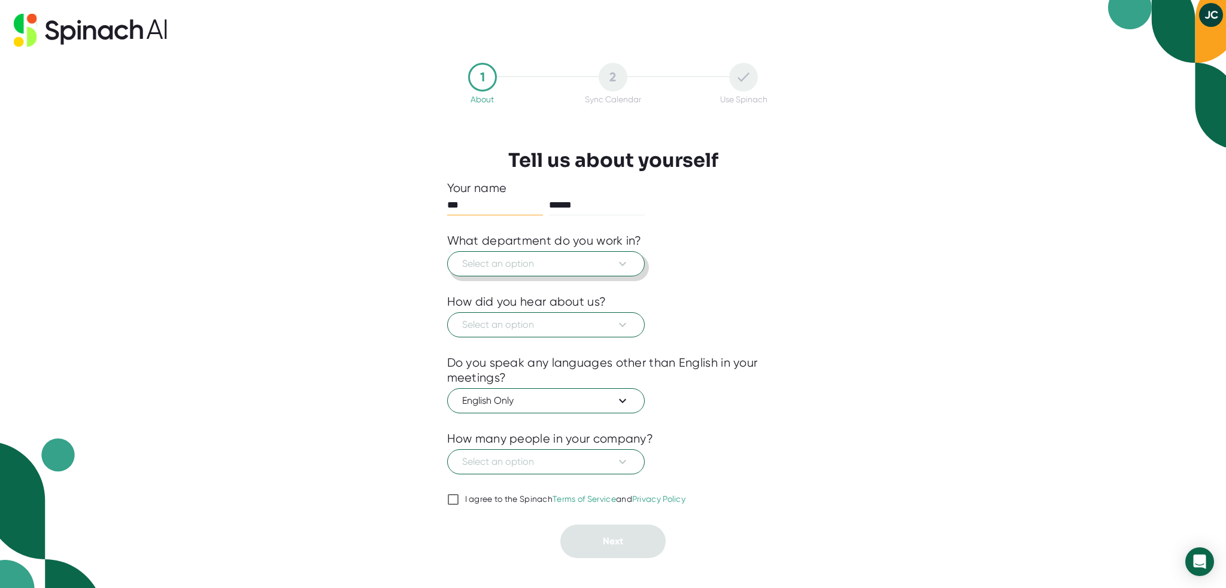
click at [625, 266] on icon at bounding box center [622, 264] width 14 height 14
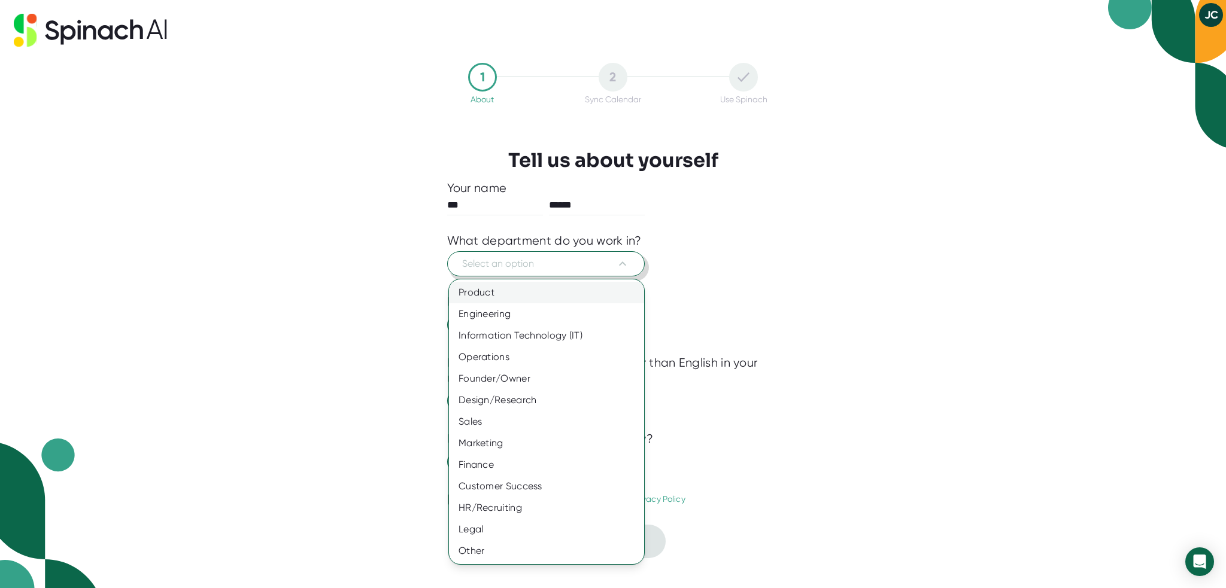
click at [486, 300] on div "Product" at bounding box center [546, 293] width 195 height 22
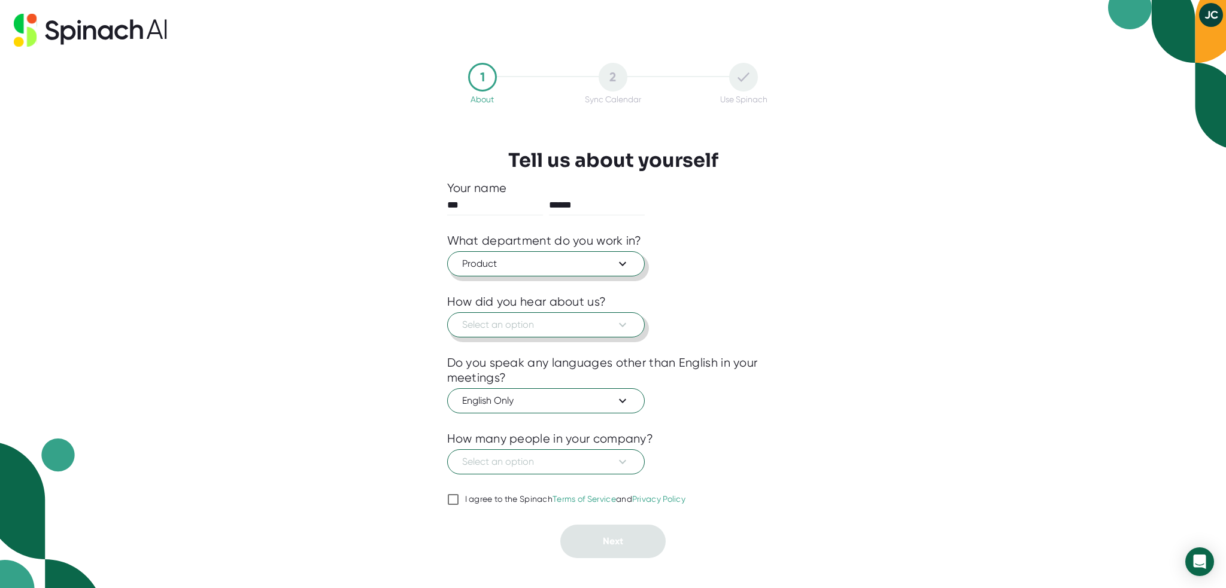
click at [590, 329] on span "Select an option" at bounding box center [546, 325] width 168 height 14
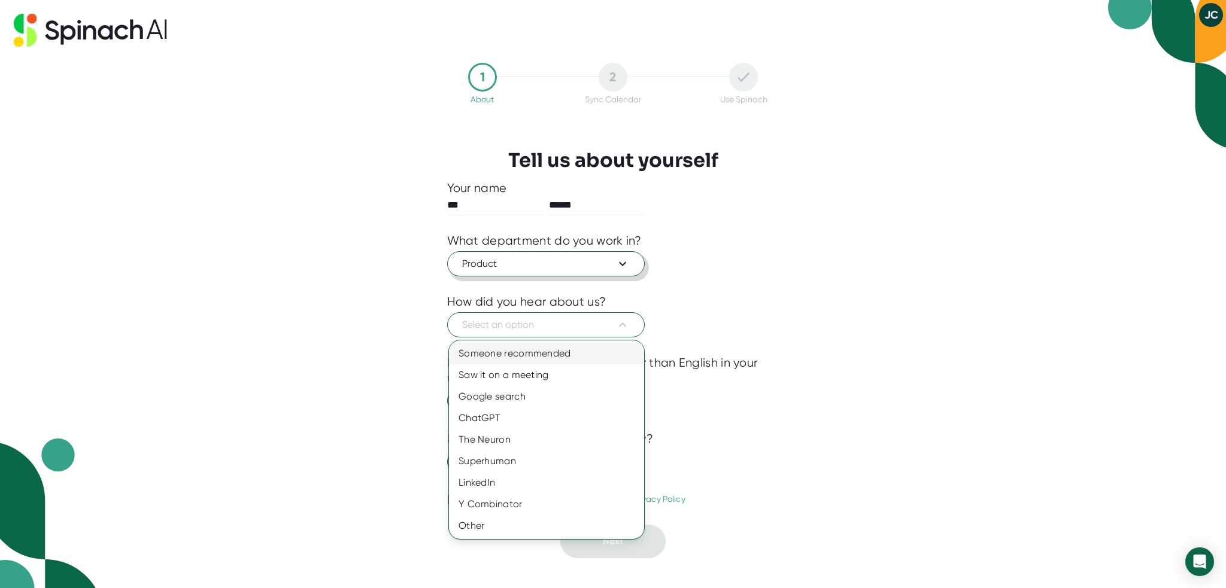
click at [587, 347] on div "Someone recommended" at bounding box center [546, 354] width 195 height 22
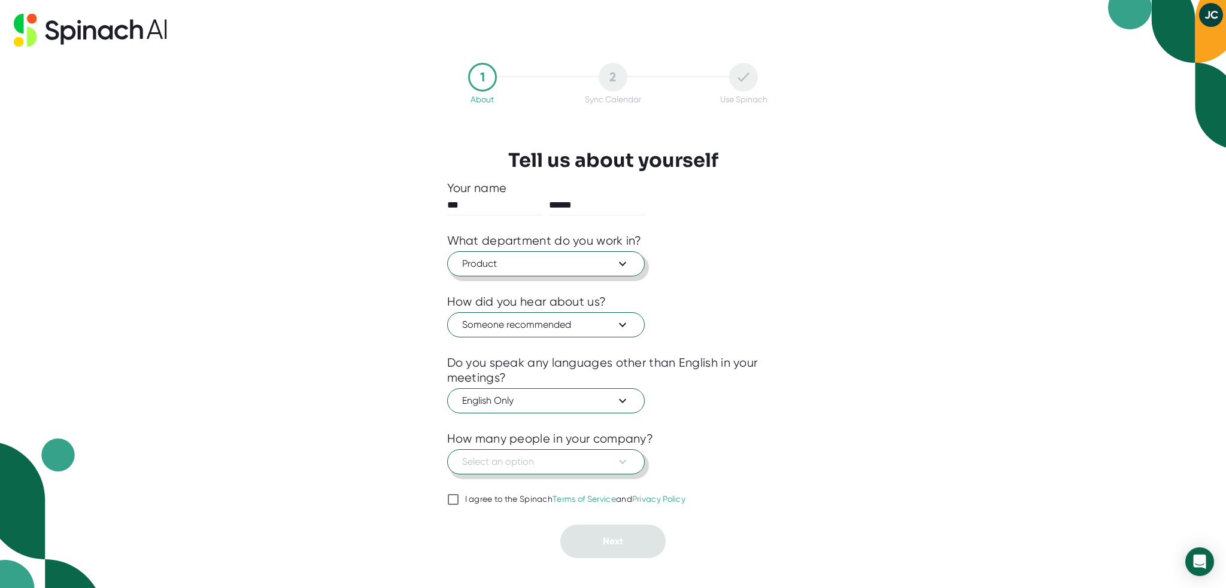
click at [562, 458] on span "Select an option" at bounding box center [546, 462] width 168 height 14
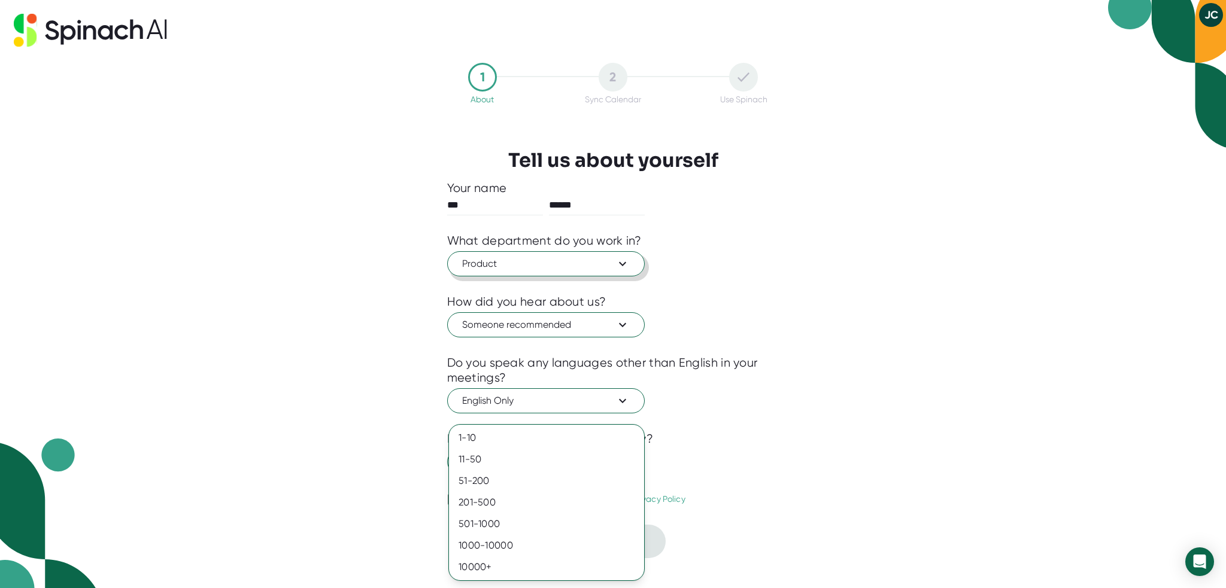
click at [754, 416] on div at bounding box center [613, 294] width 1226 height 588
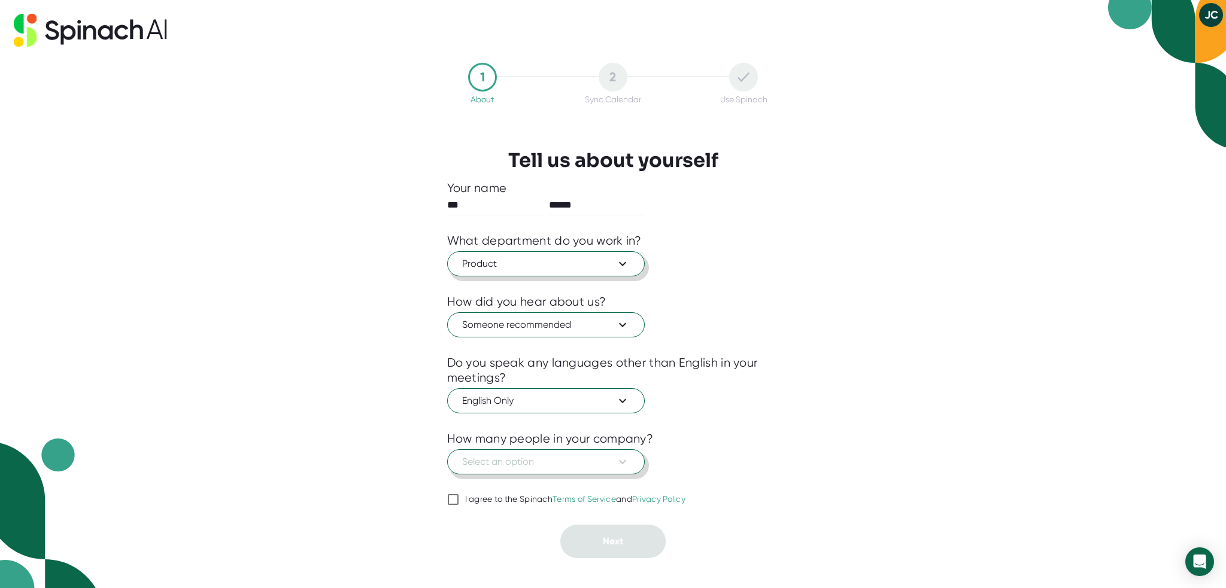
click at [617, 470] on button "Select an option" at bounding box center [546, 462] width 198 height 25
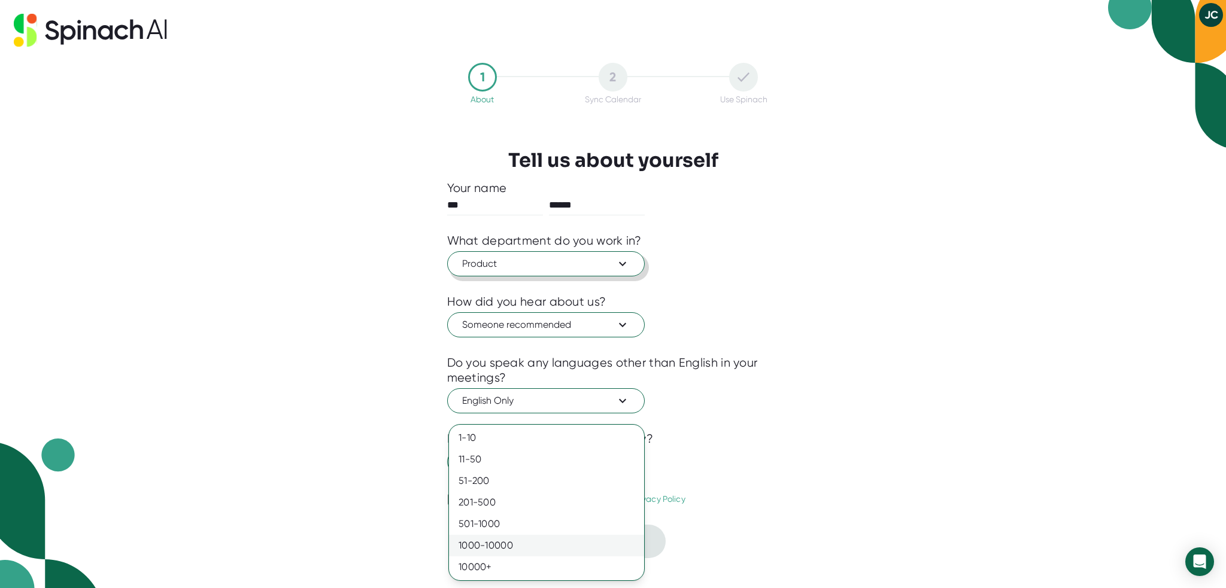
click at [538, 538] on div "1000-10000" at bounding box center [546, 546] width 195 height 22
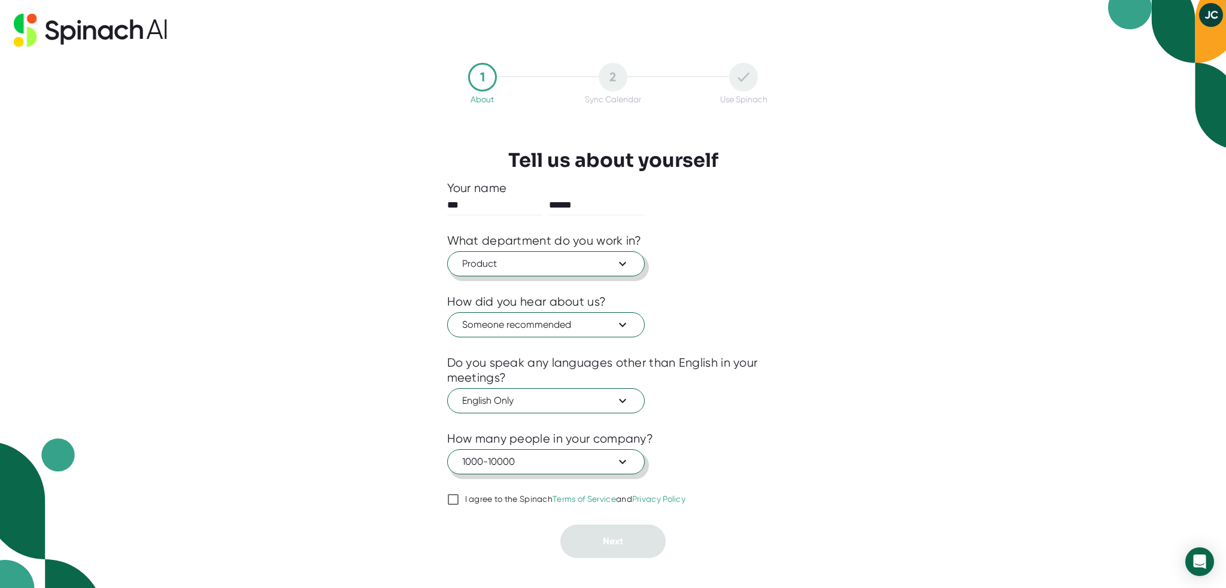
click at [478, 465] on span "1000-10000" at bounding box center [546, 462] width 168 height 14
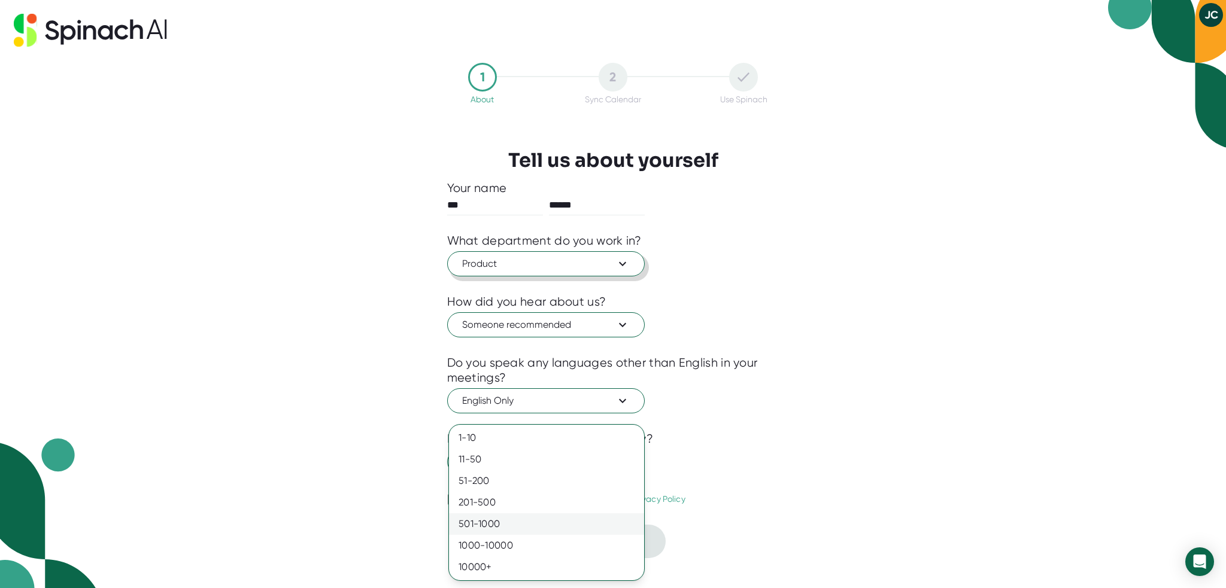
click at [485, 517] on div "501-1000" at bounding box center [546, 525] width 195 height 22
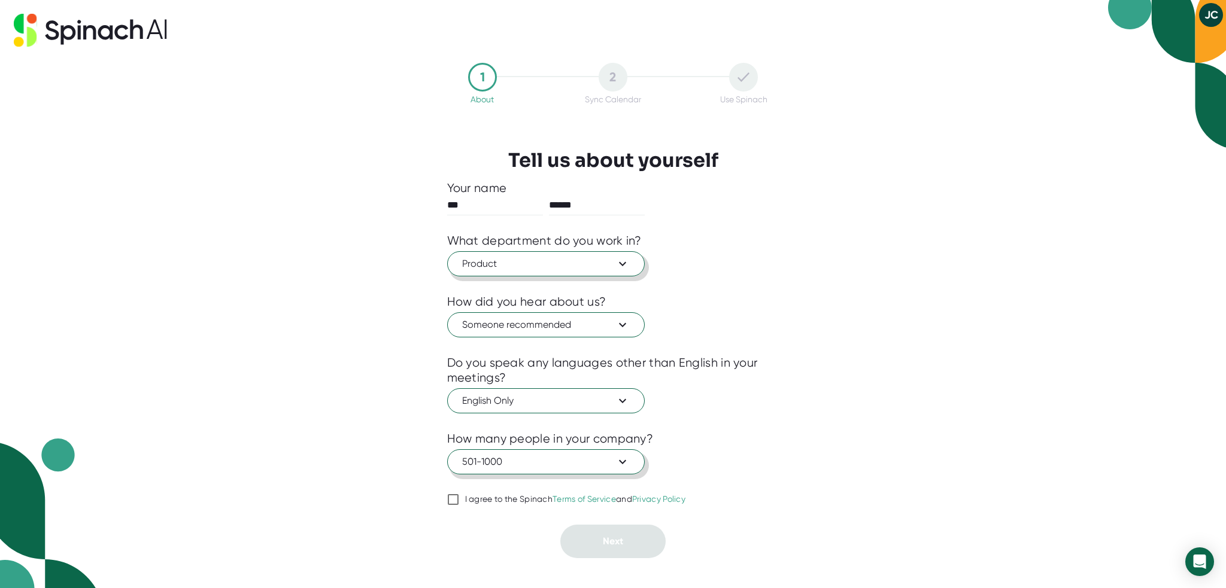
click at [476, 466] on span "501-1000" at bounding box center [546, 462] width 168 height 14
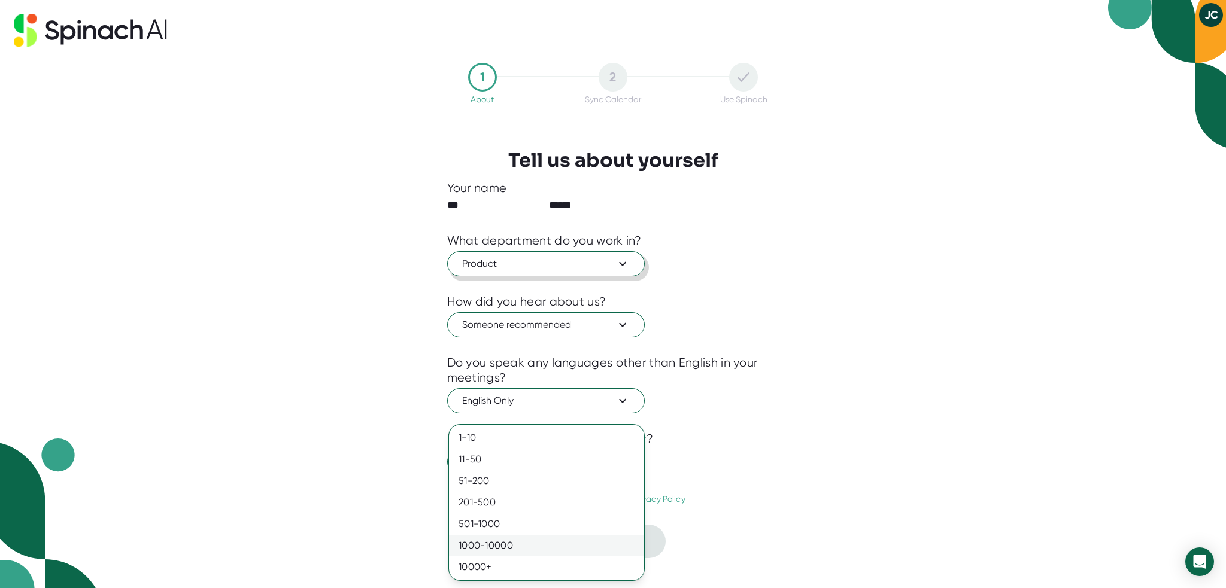
click at [481, 537] on div "1000-10000" at bounding box center [546, 546] width 195 height 22
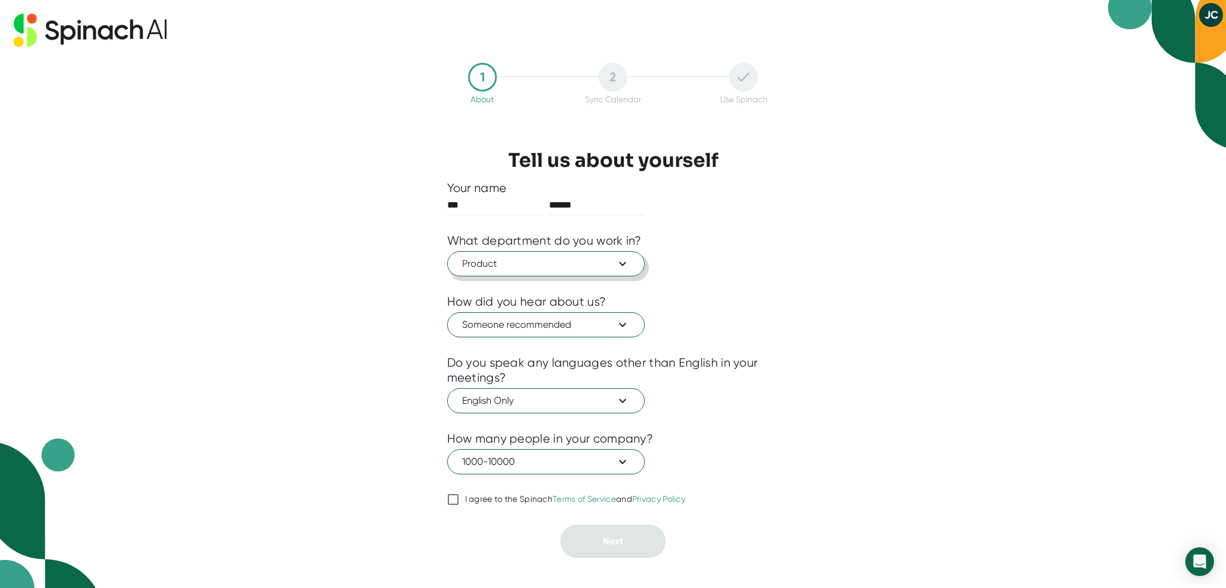
click at [454, 500] on input "I agree to the Spinach Terms of Service and Privacy Policy" at bounding box center [453, 500] width 12 height 14
checkbox input "true"
click at [611, 537] on span "Next" at bounding box center [613, 541] width 20 height 11
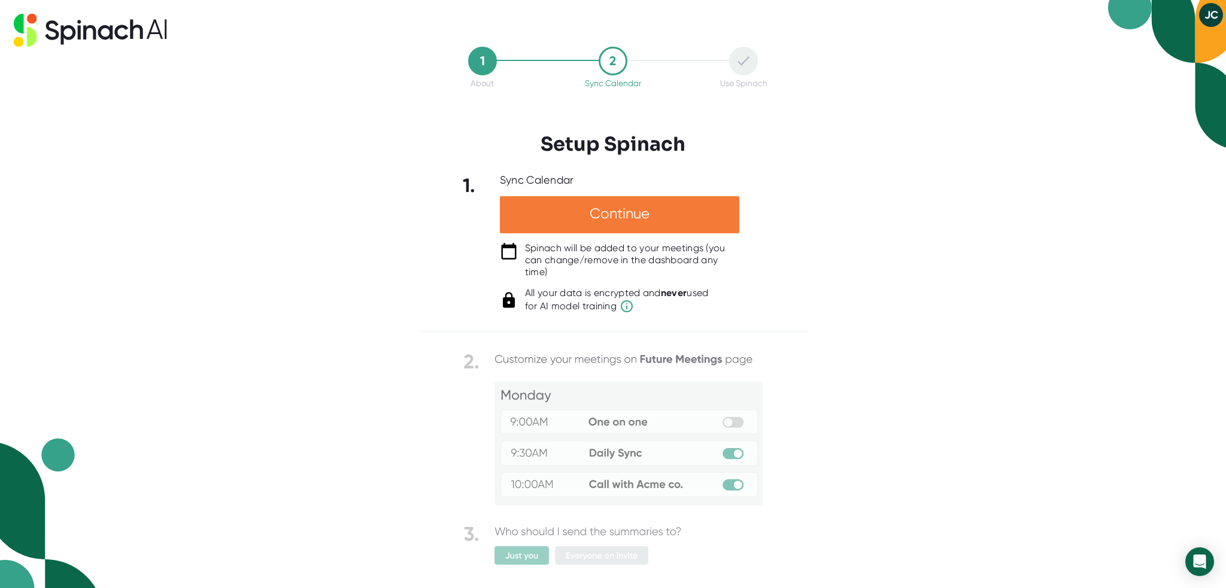
click at [594, 214] on div "Continue" at bounding box center [619, 214] width 239 height 37
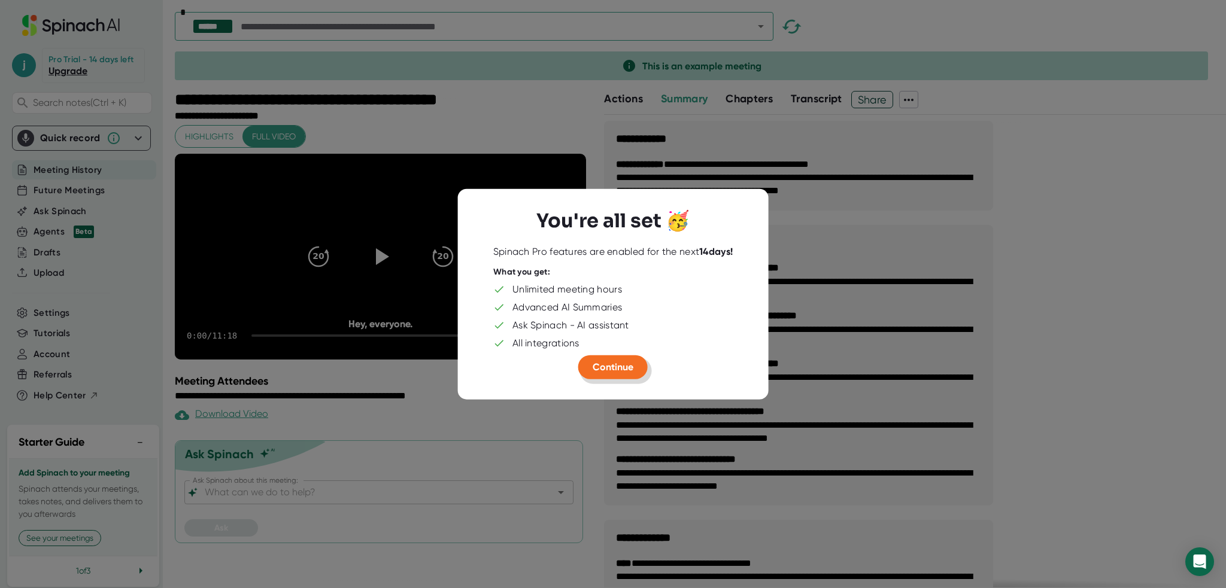
click at [604, 369] on span "Continue" at bounding box center [613, 366] width 41 height 11
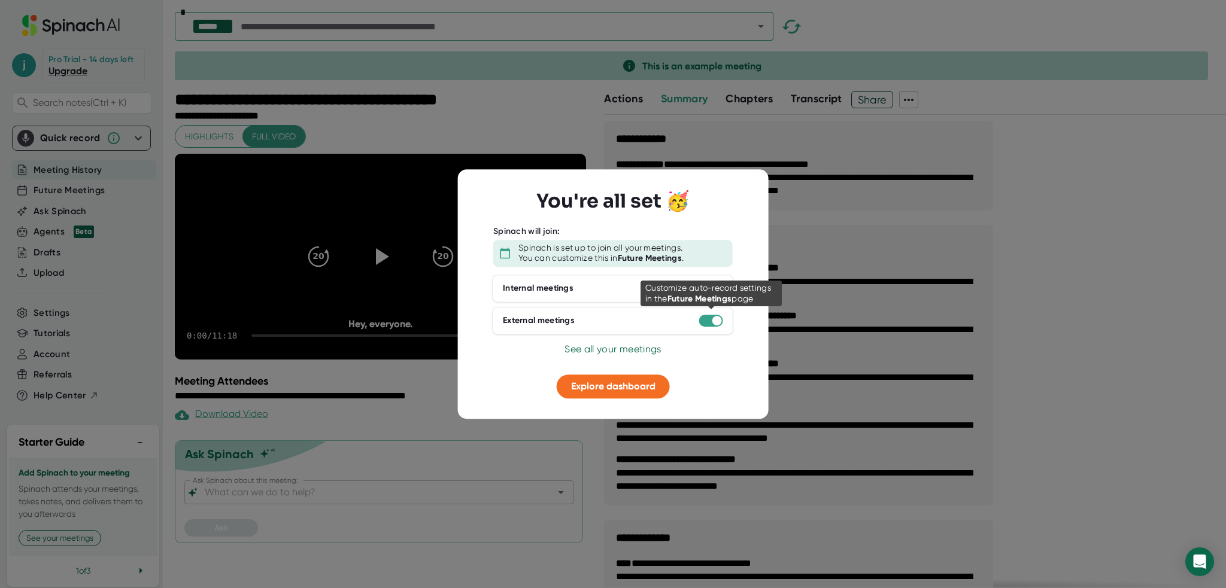
click at [714, 320] on div at bounding box center [717, 321] width 10 height 10
click at [714, 323] on div at bounding box center [717, 321] width 10 height 10
click at [705, 321] on div at bounding box center [711, 321] width 24 height 12
click at [609, 390] on span "Explore dashboard" at bounding box center [613, 386] width 84 height 11
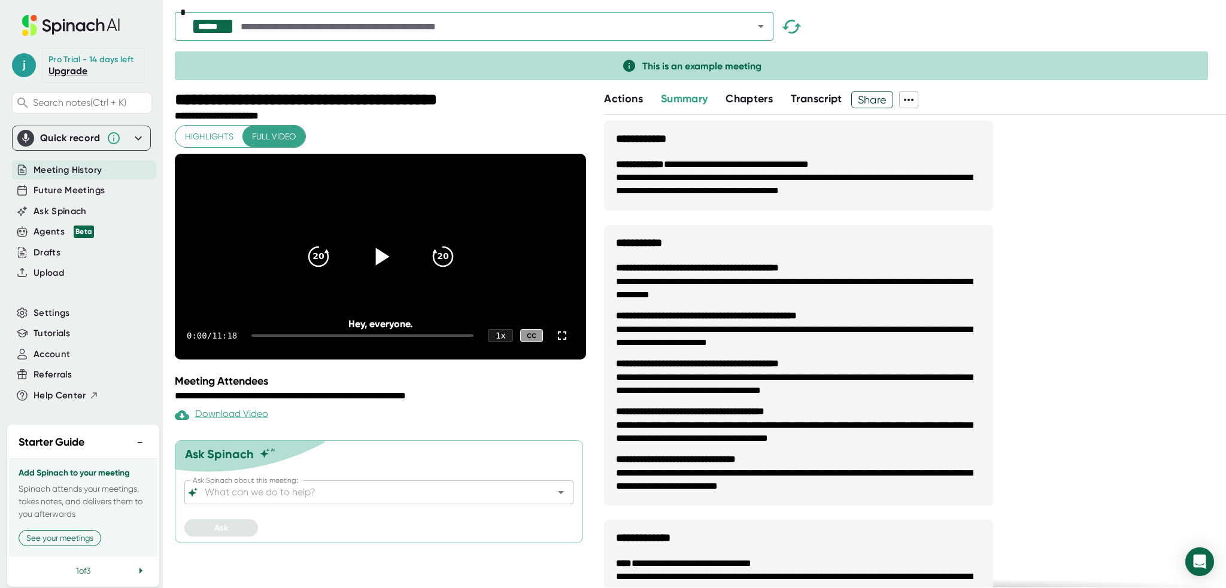
click at [378, 272] on icon at bounding box center [381, 257] width 30 height 30
click at [502, 343] on div "1 x" at bounding box center [500, 336] width 26 height 14
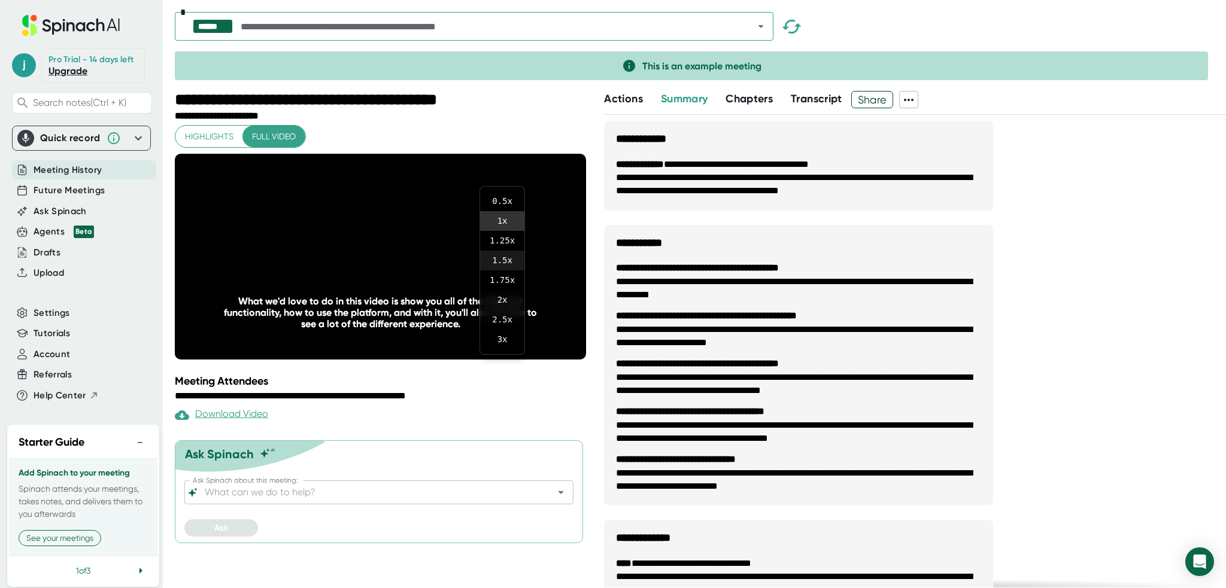
click at [501, 263] on li "1.5 x" at bounding box center [502, 261] width 44 height 20
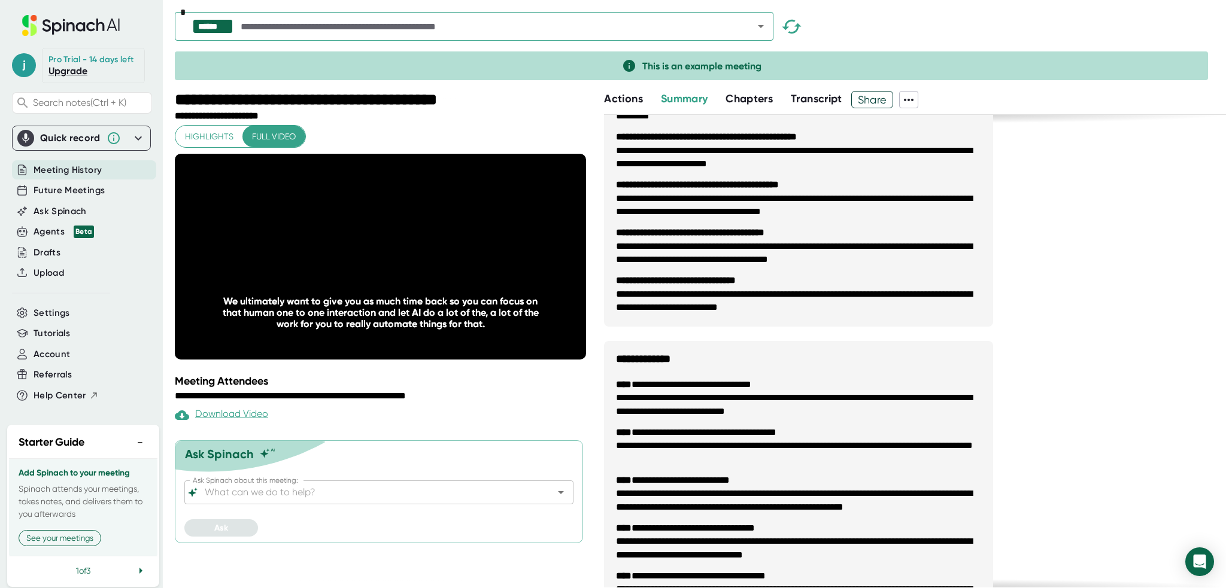
scroll to position [180, 0]
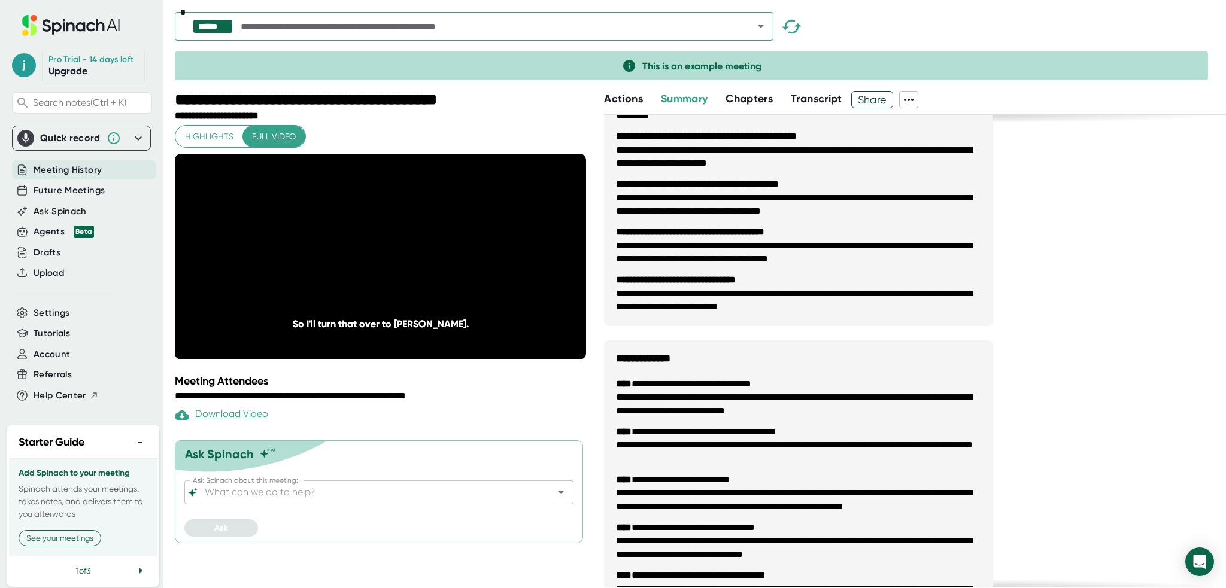
click at [132, 444] on button "−" at bounding box center [140, 442] width 16 height 17
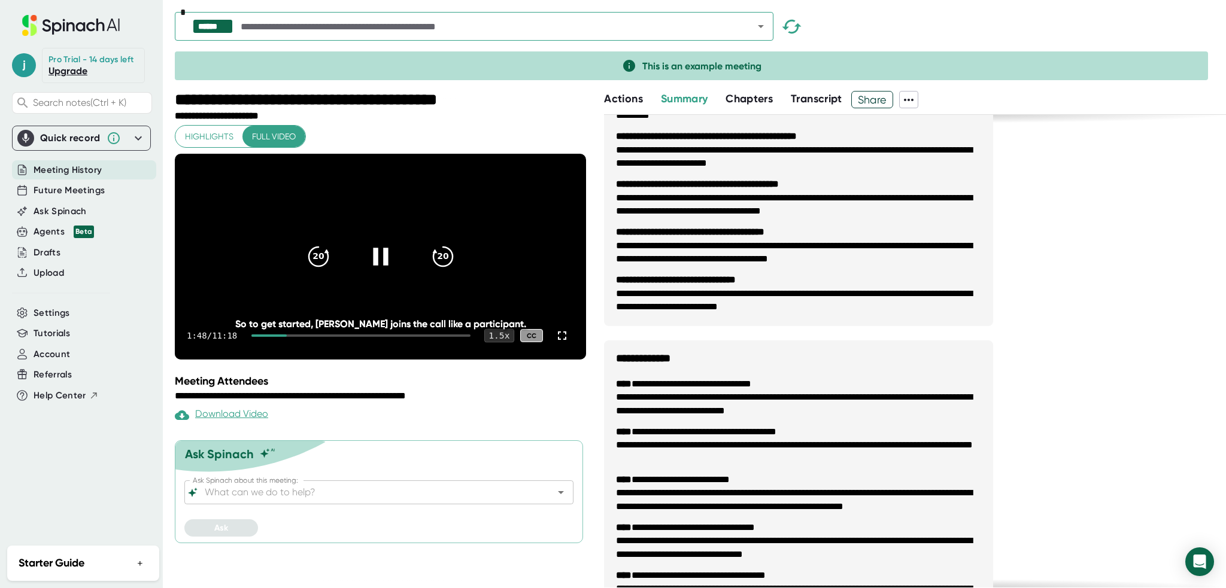
click at [501, 343] on div "1.5 x" at bounding box center [499, 336] width 30 height 14
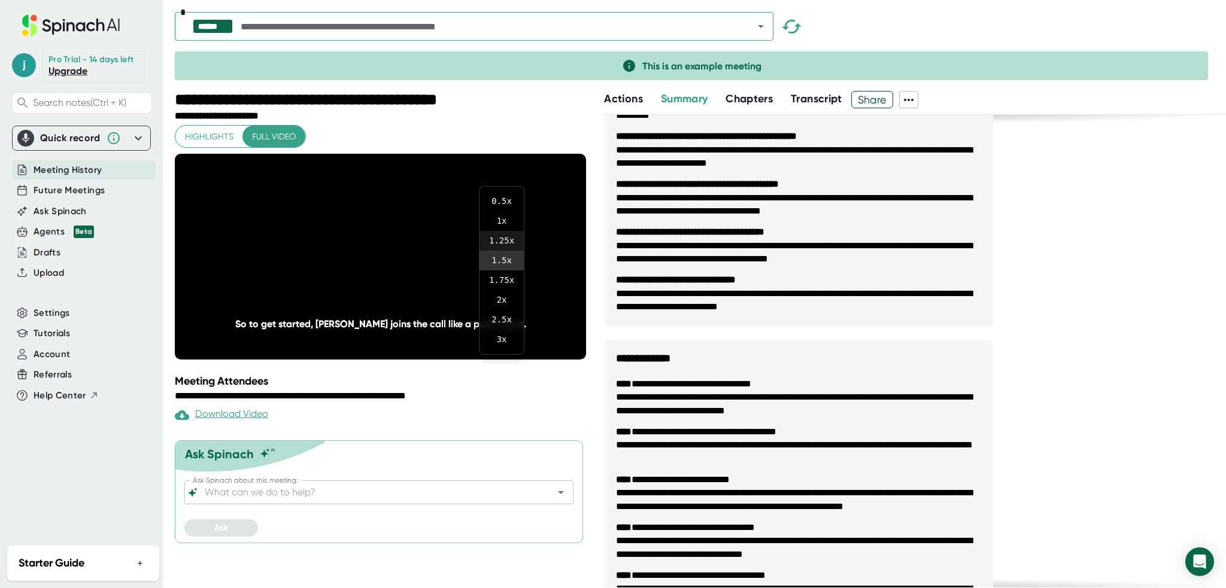
click at [505, 242] on li "1.25 x" at bounding box center [501, 241] width 44 height 20
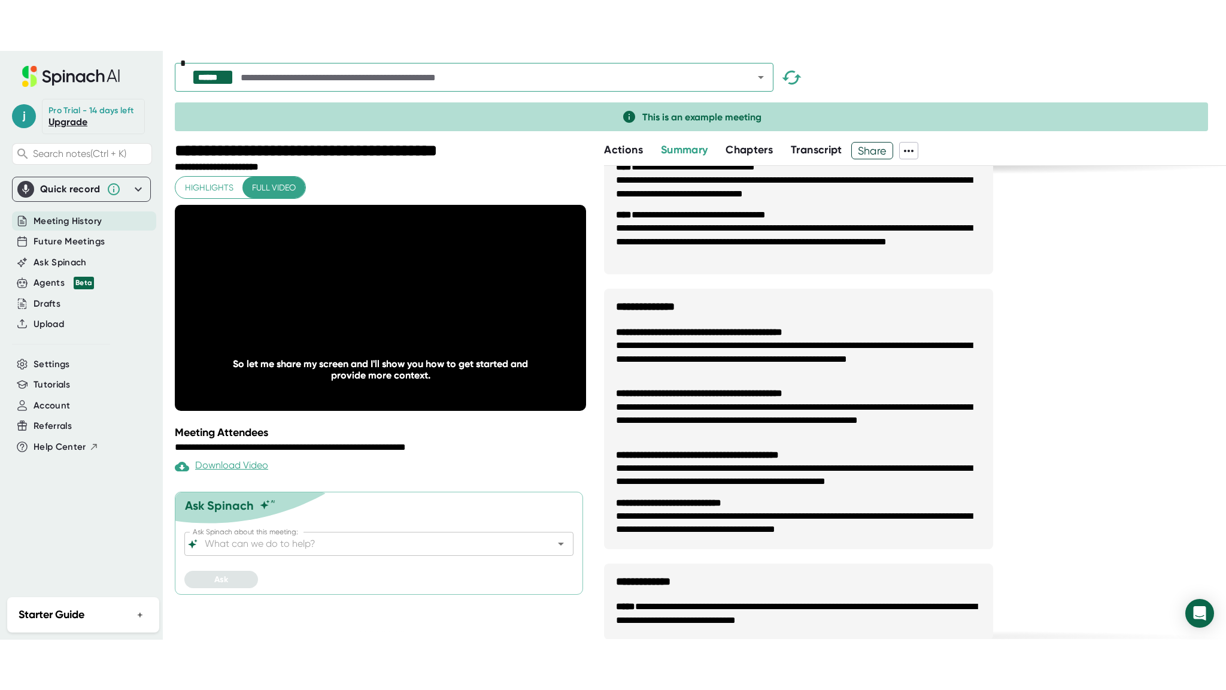
scroll to position [599, 0]
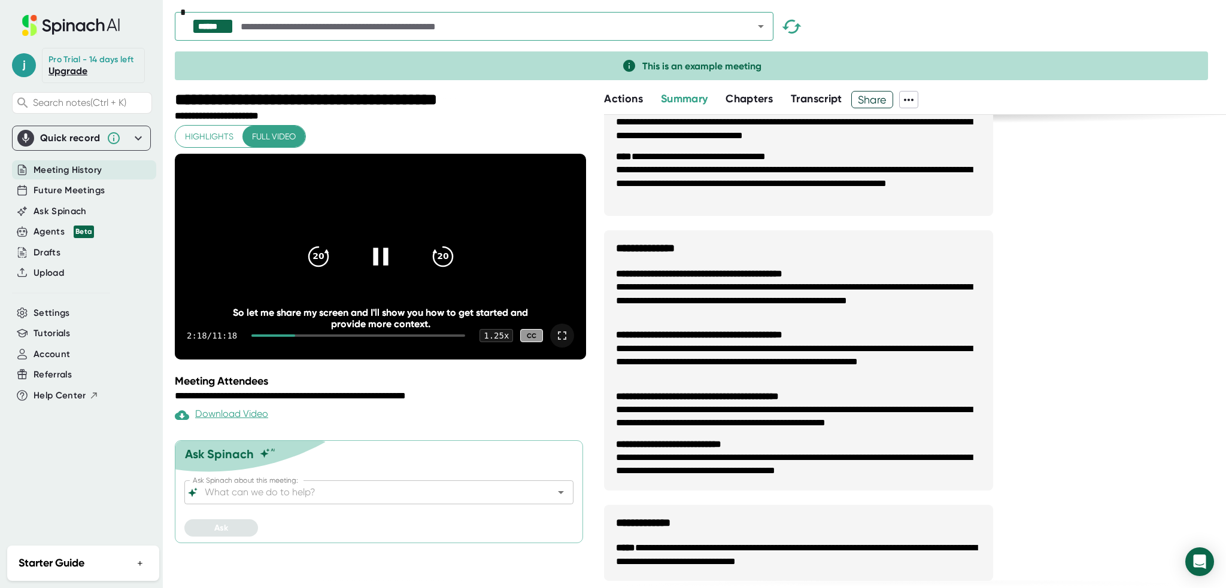
click at [563, 343] on icon at bounding box center [562, 336] width 14 height 14
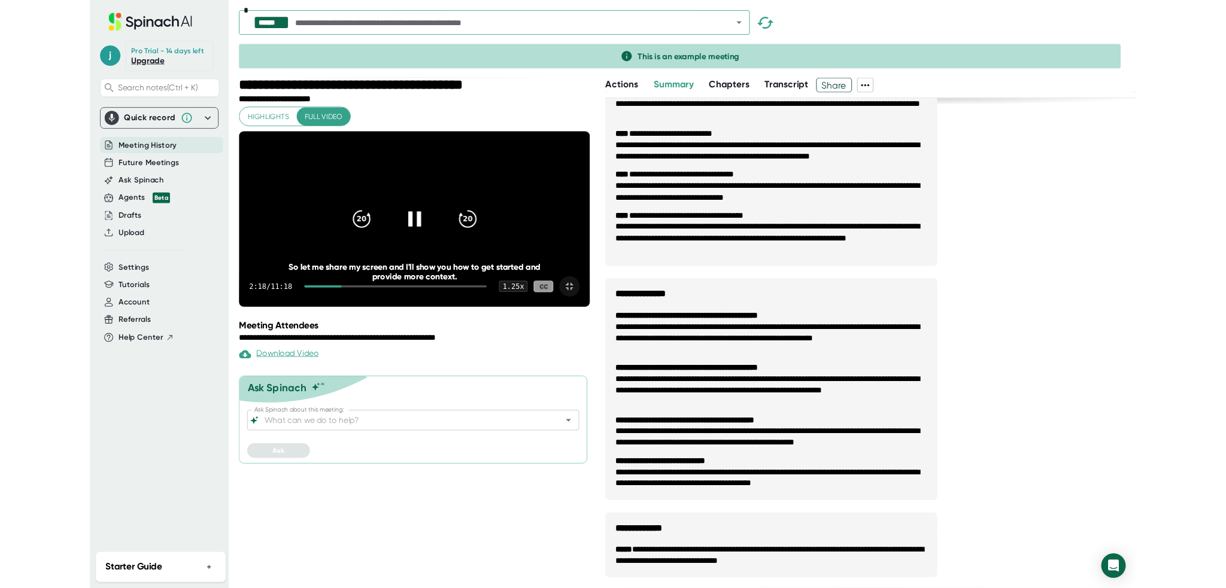
scroll to position [503, 0]
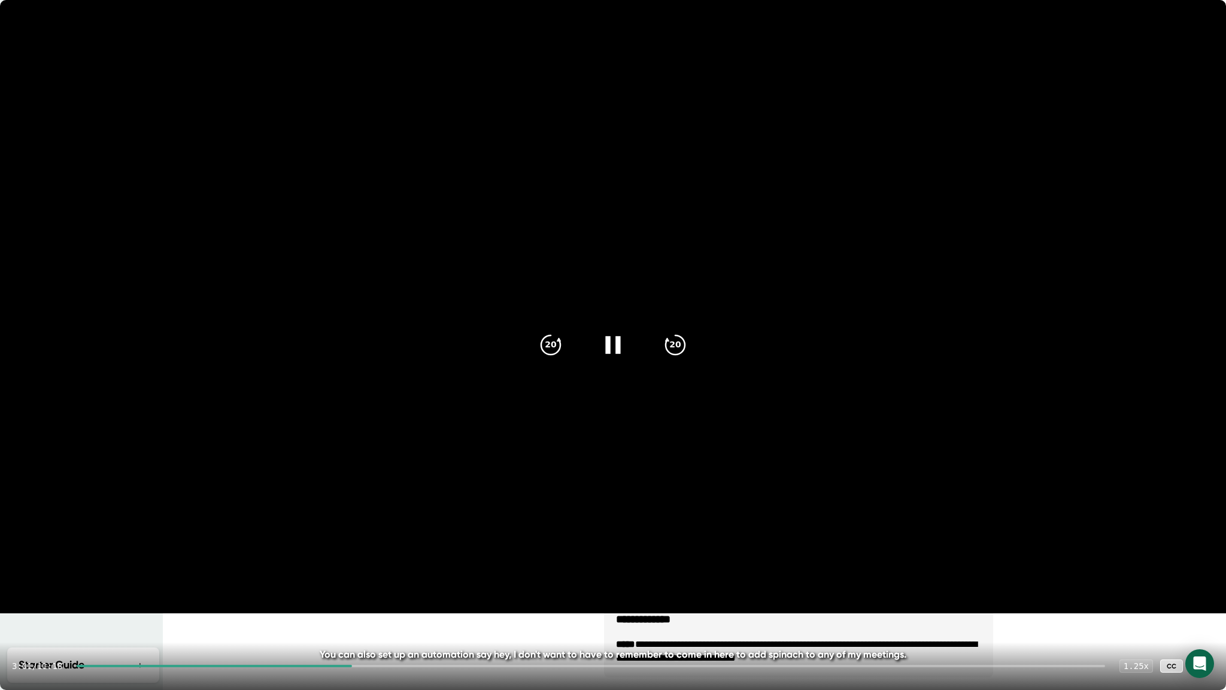
click at [1202, 588] on icon at bounding box center [1202, 665] width 14 height 14
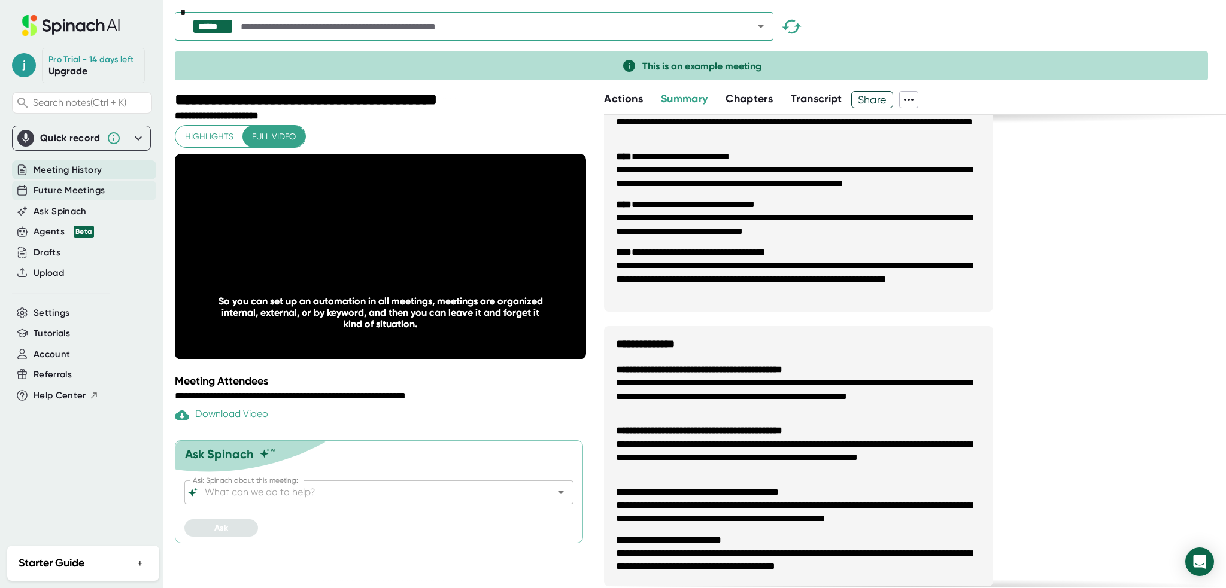
click at [50, 188] on span "Future Meetings" at bounding box center [69, 191] width 71 height 14
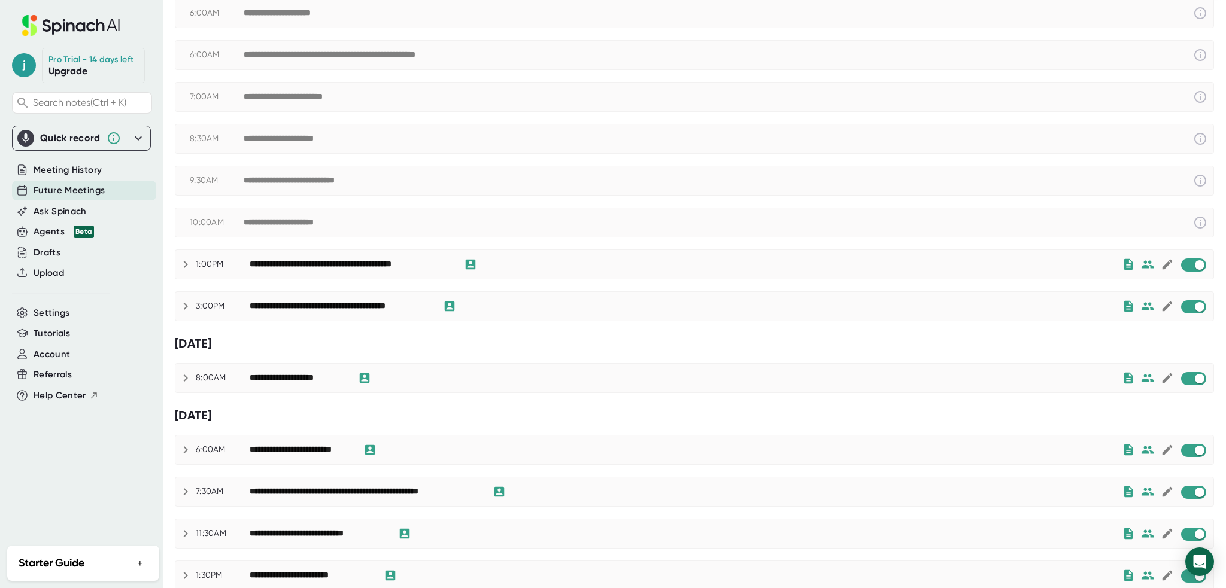
scroll to position [120, 0]
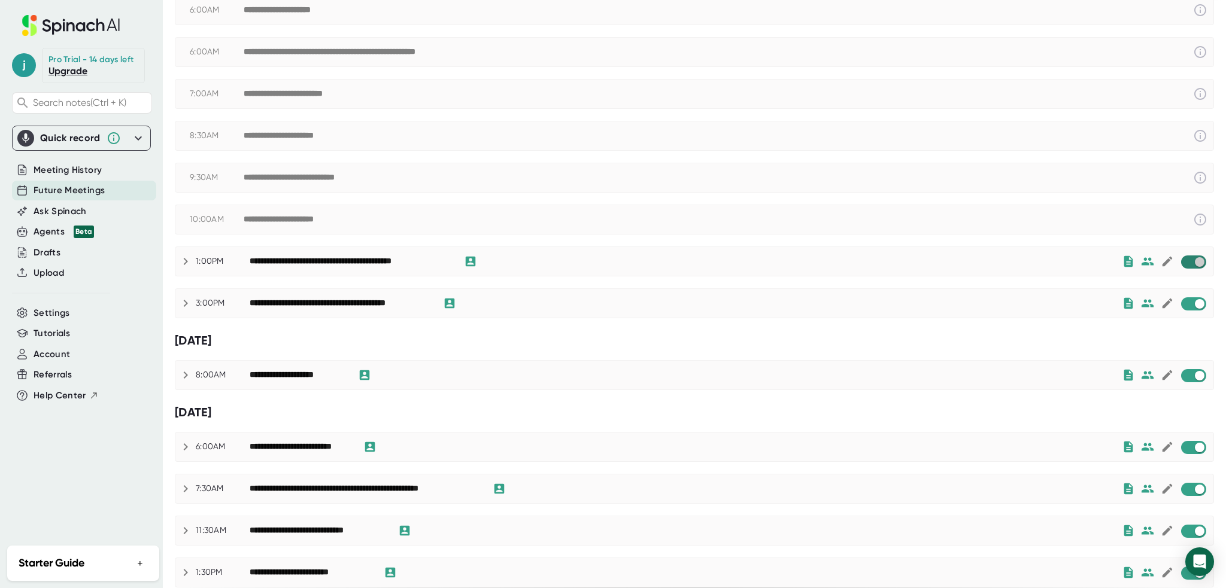
click at [1192, 263] on input "checkbox" at bounding box center [1199, 262] width 34 height 11
checkbox input "true"
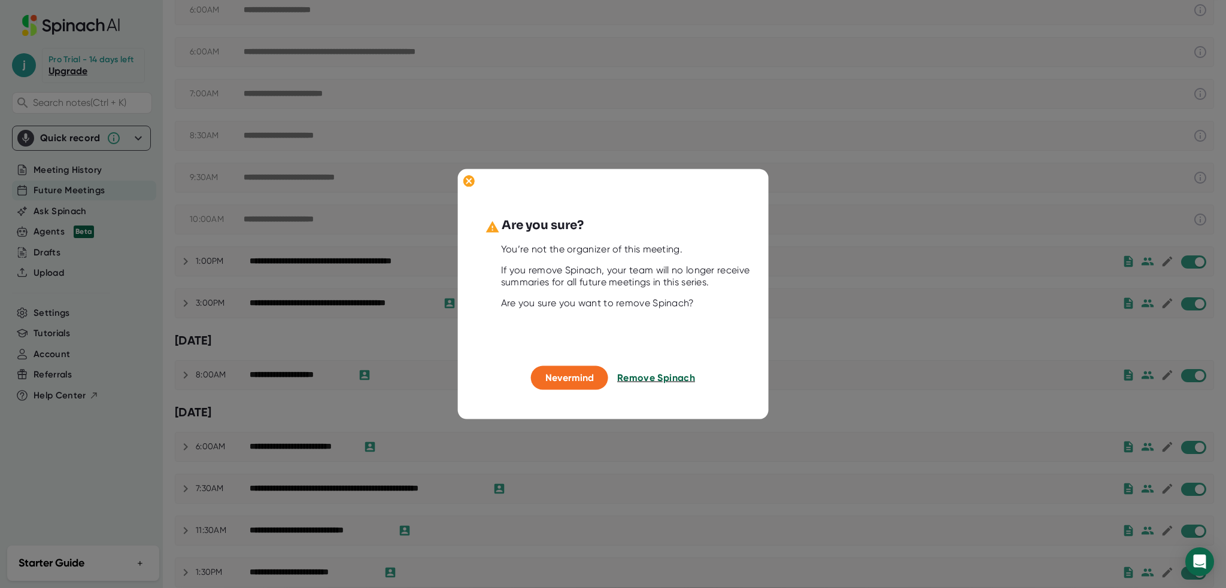
click at [644, 378] on span "Remove Spinach" at bounding box center [656, 377] width 78 height 11
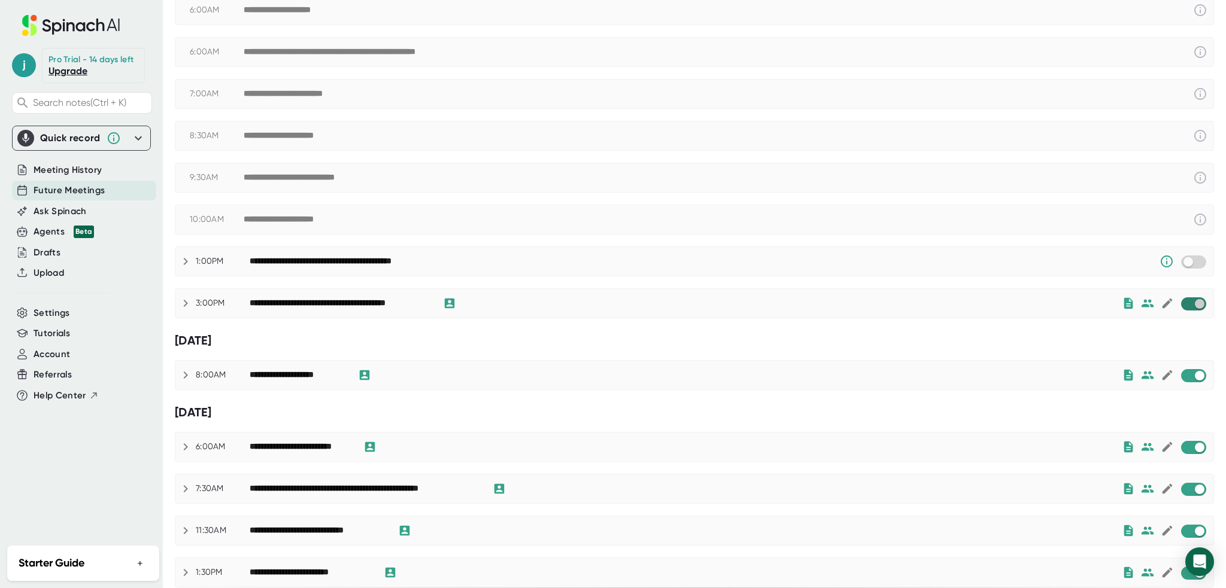
click at [1185, 303] on input "checkbox" at bounding box center [1199, 304] width 34 height 11
checkbox input "true"
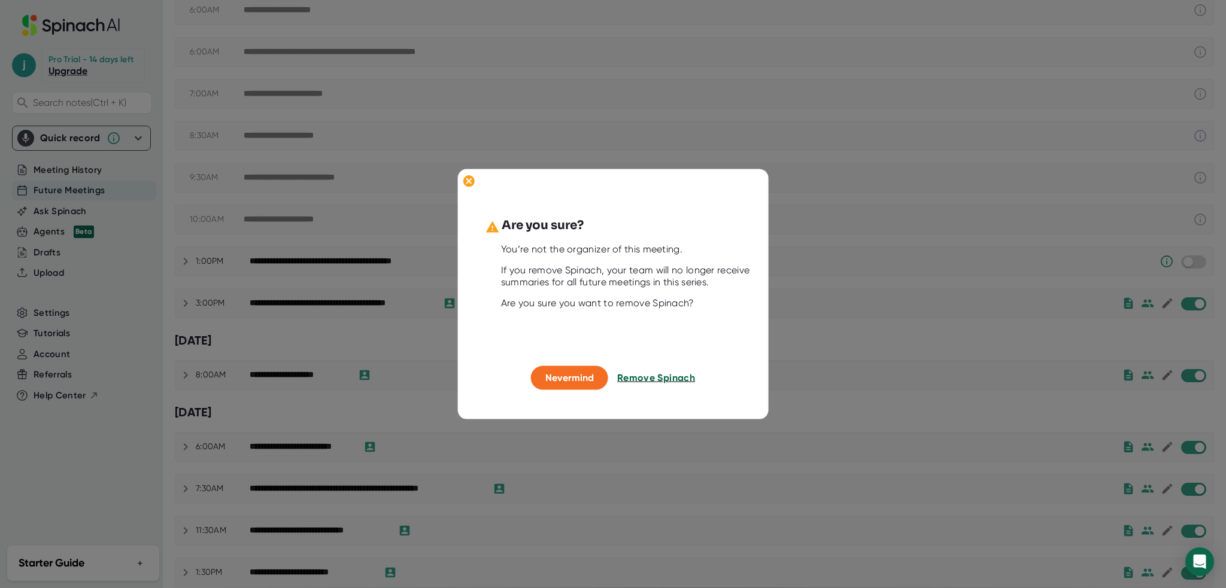
click at [664, 379] on span "Remove Spinach" at bounding box center [656, 377] width 78 height 11
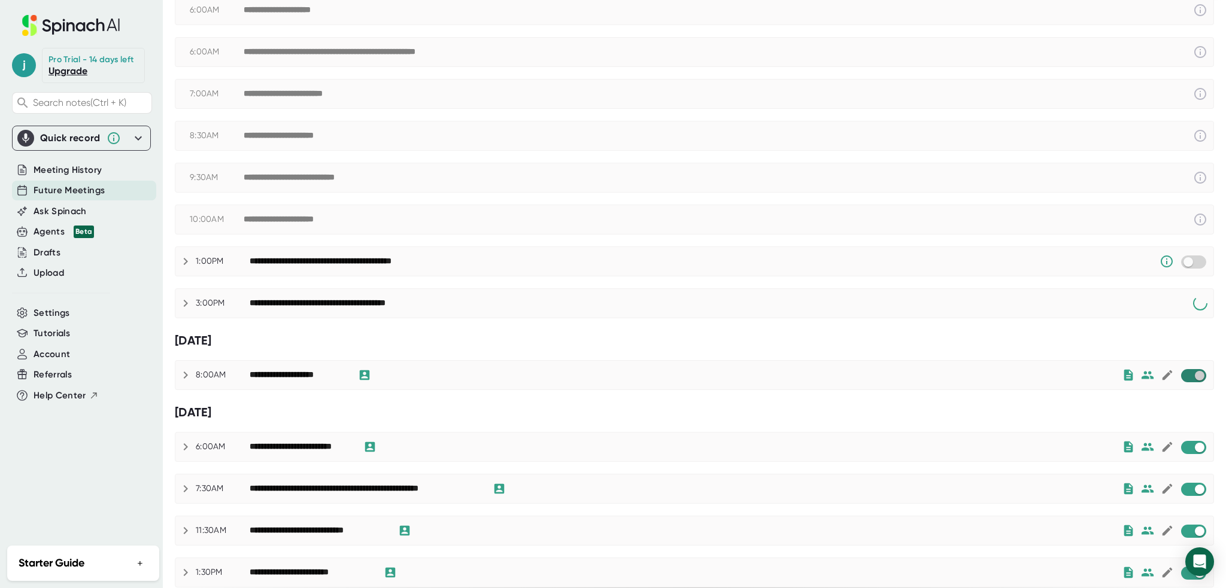
click at [1187, 374] on input "checkbox" at bounding box center [1199, 376] width 34 height 11
checkbox input "true"
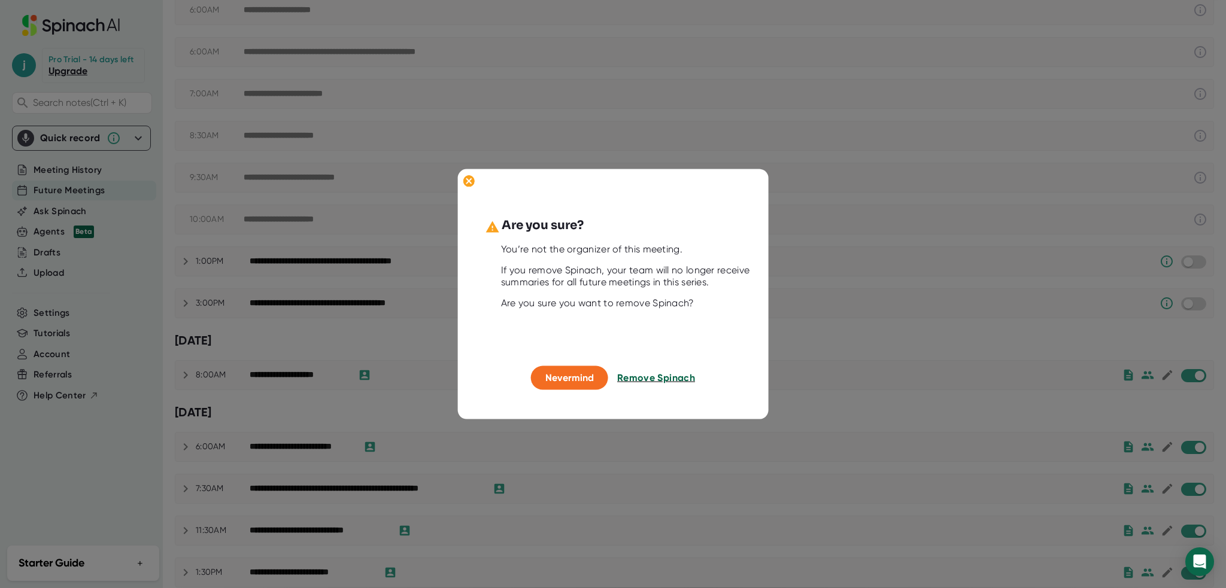
click at [664, 382] on span "Remove Spinach" at bounding box center [656, 377] width 78 height 11
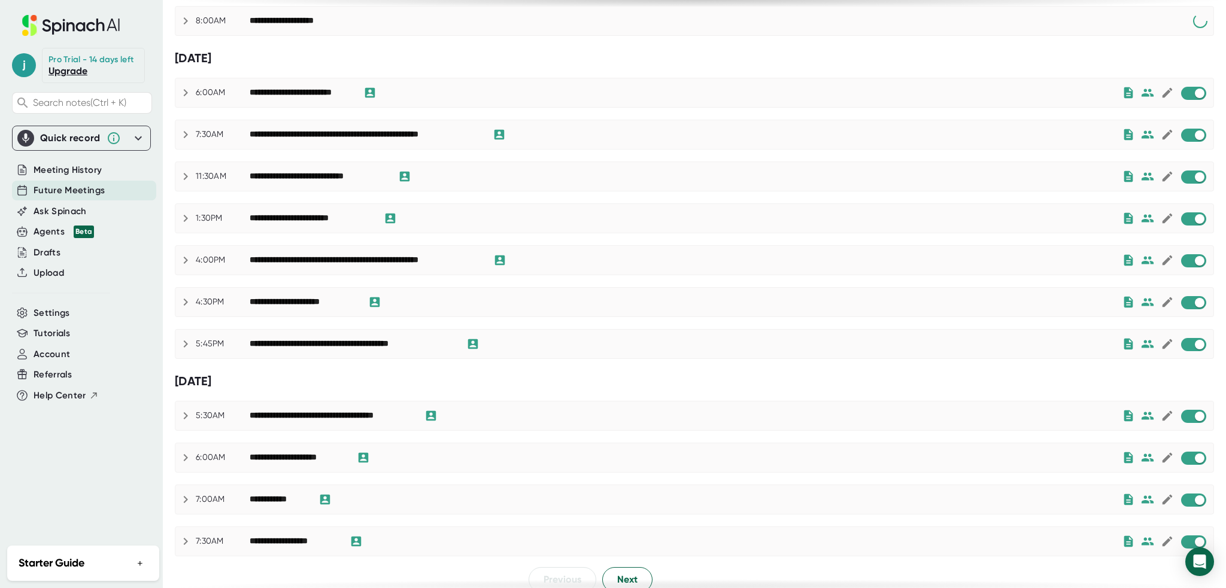
scroll to position [481, 0]
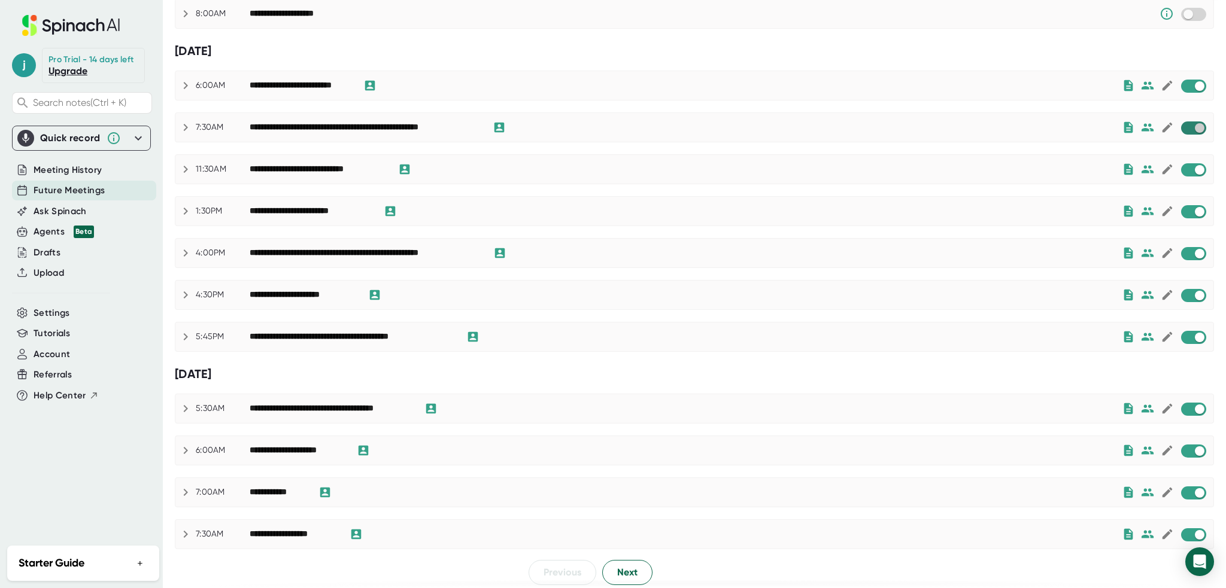
click at [1185, 125] on input "checkbox" at bounding box center [1199, 128] width 34 height 11
checkbox input "true"
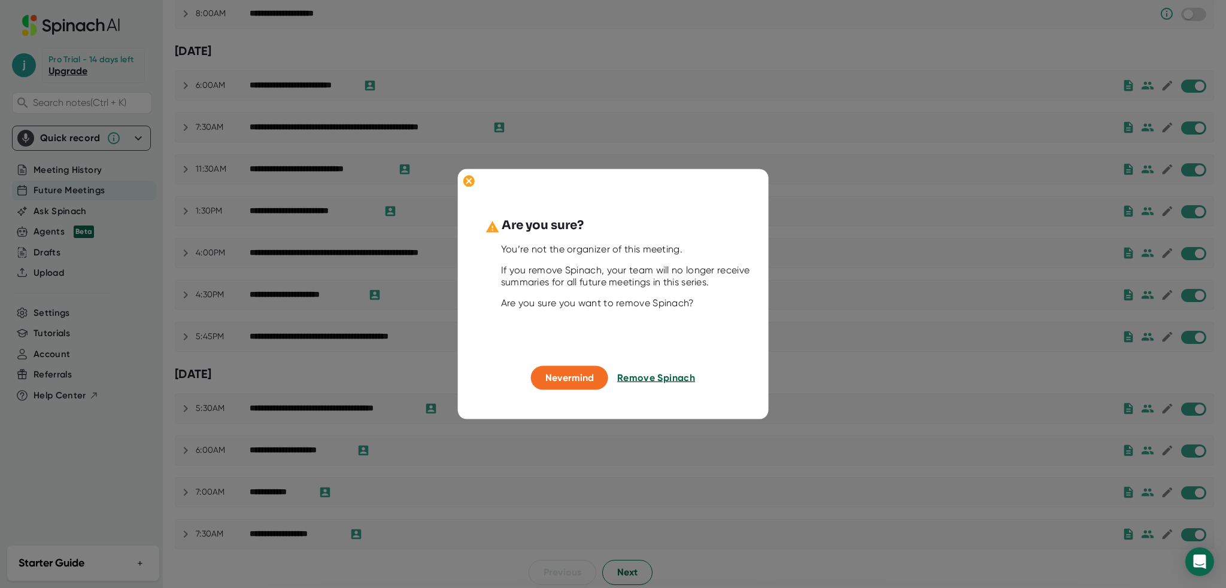
click at [688, 376] on span "Remove Spinach" at bounding box center [656, 377] width 78 height 11
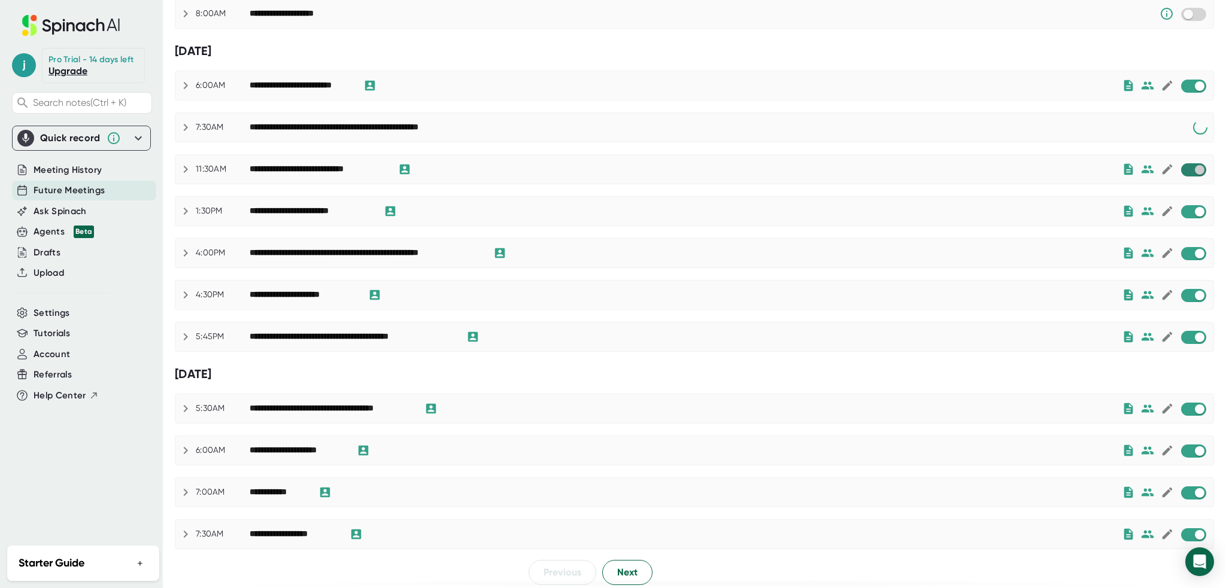
click at [1182, 169] on input "checkbox" at bounding box center [1199, 170] width 34 height 11
checkbox input "true"
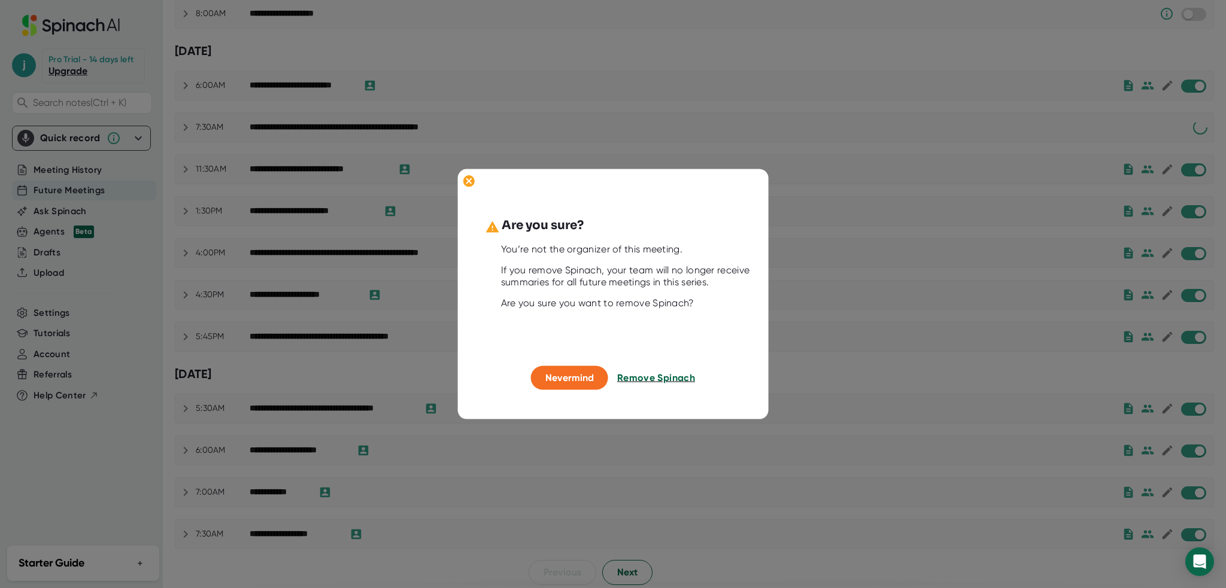
click at [681, 383] on span "Remove Spinach" at bounding box center [656, 377] width 78 height 11
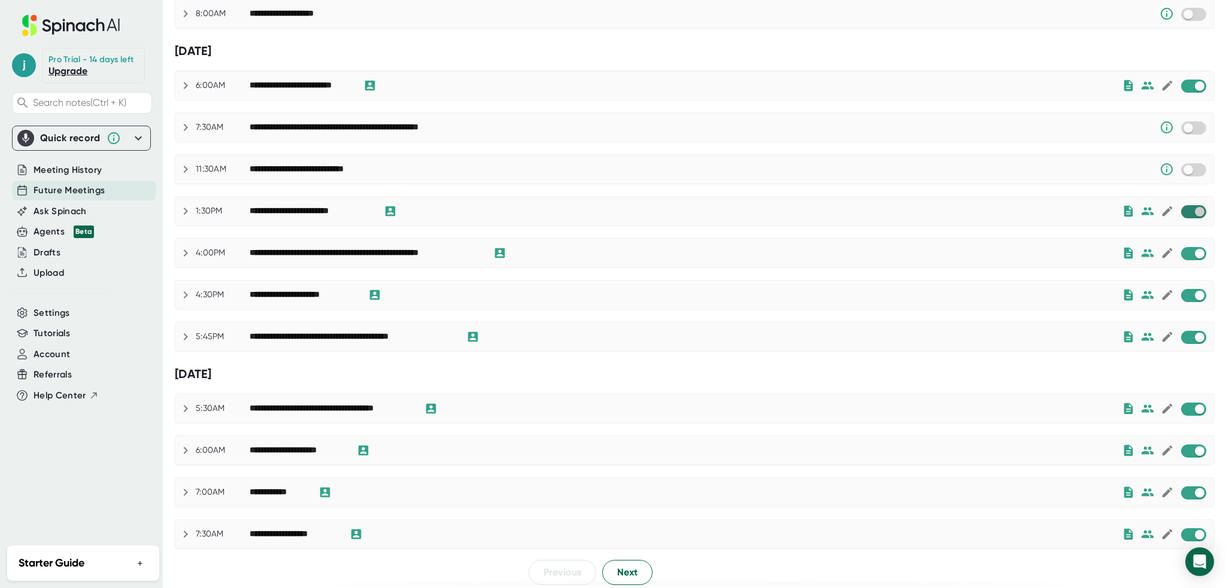
click at [1186, 209] on input "checkbox" at bounding box center [1199, 212] width 34 height 11
checkbox input "true"
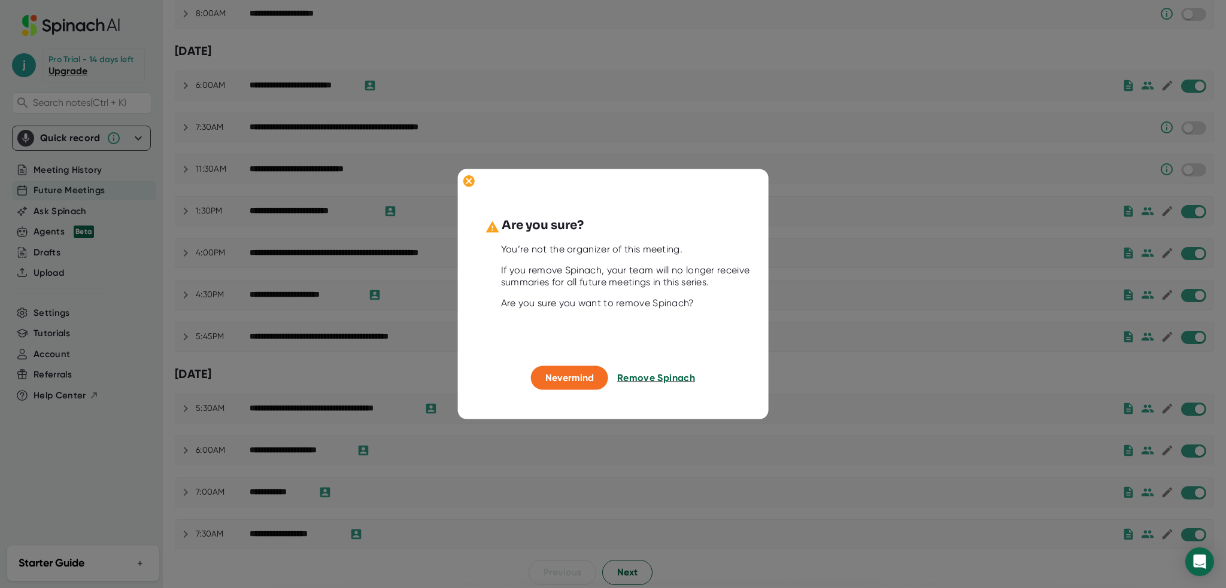
click at [660, 376] on span "Remove Spinach" at bounding box center [656, 377] width 78 height 11
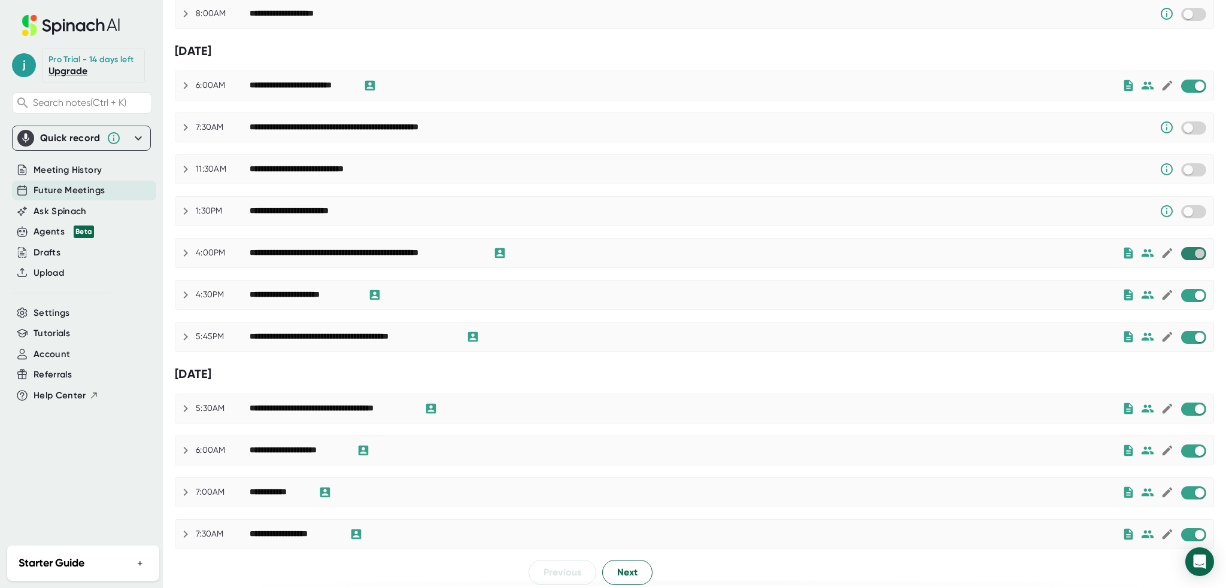
click at [1185, 248] on input "checkbox" at bounding box center [1199, 253] width 34 height 11
checkbox input "true"
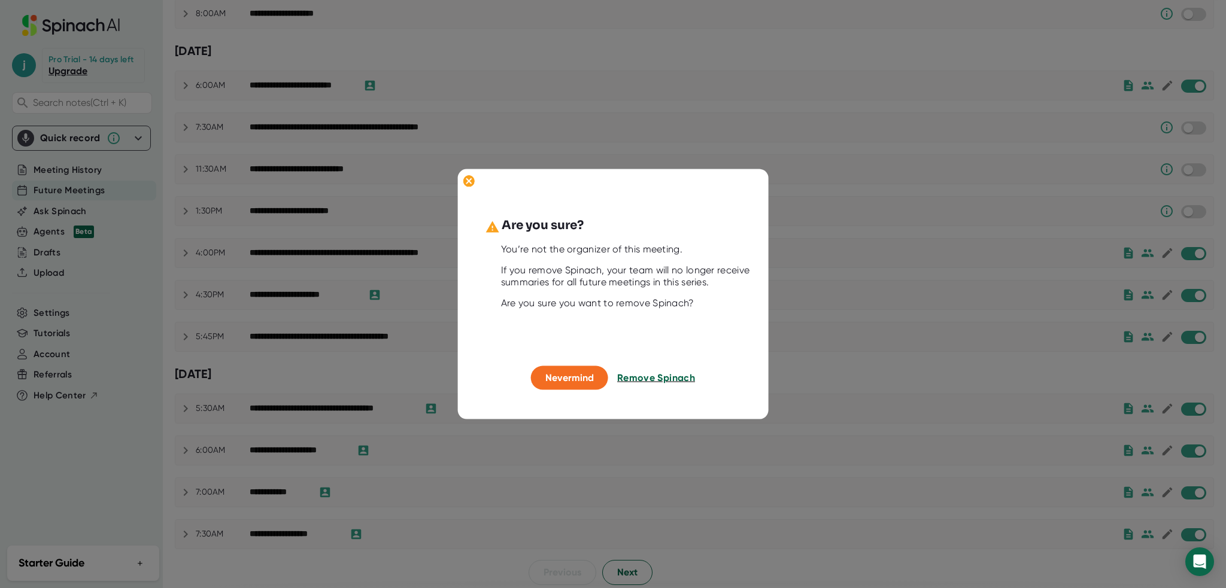
click at [685, 374] on span "Remove Spinach" at bounding box center [656, 377] width 78 height 11
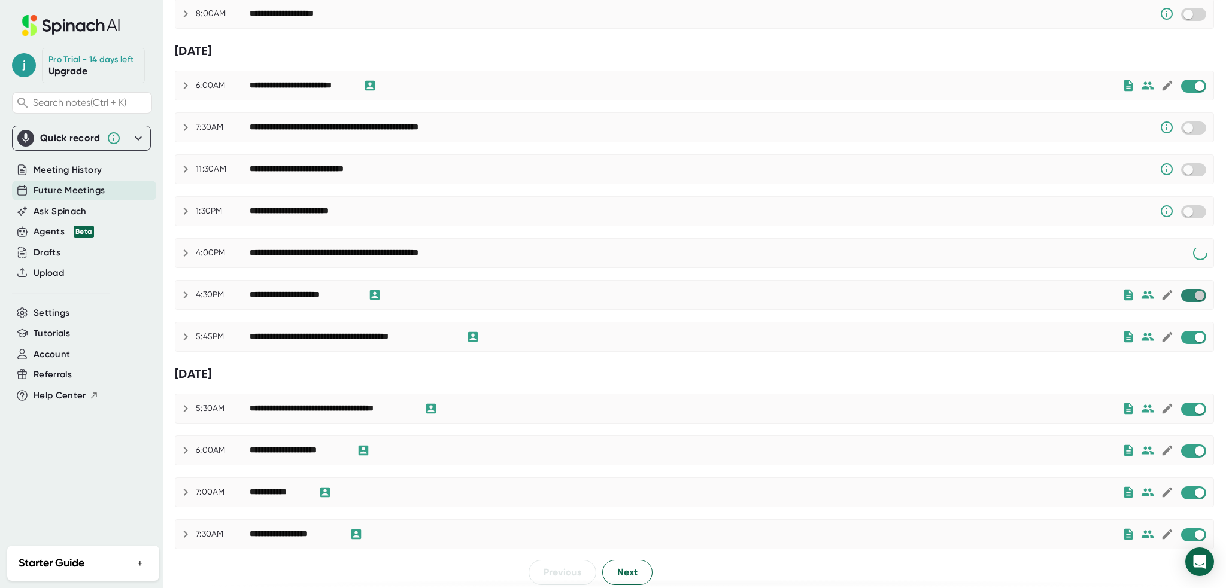
click at [1188, 294] on input "checkbox" at bounding box center [1199, 295] width 34 height 11
click at [1192, 337] on input "checkbox" at bounding box center [1199, 337] width 34 height 11
checkbox input "true"
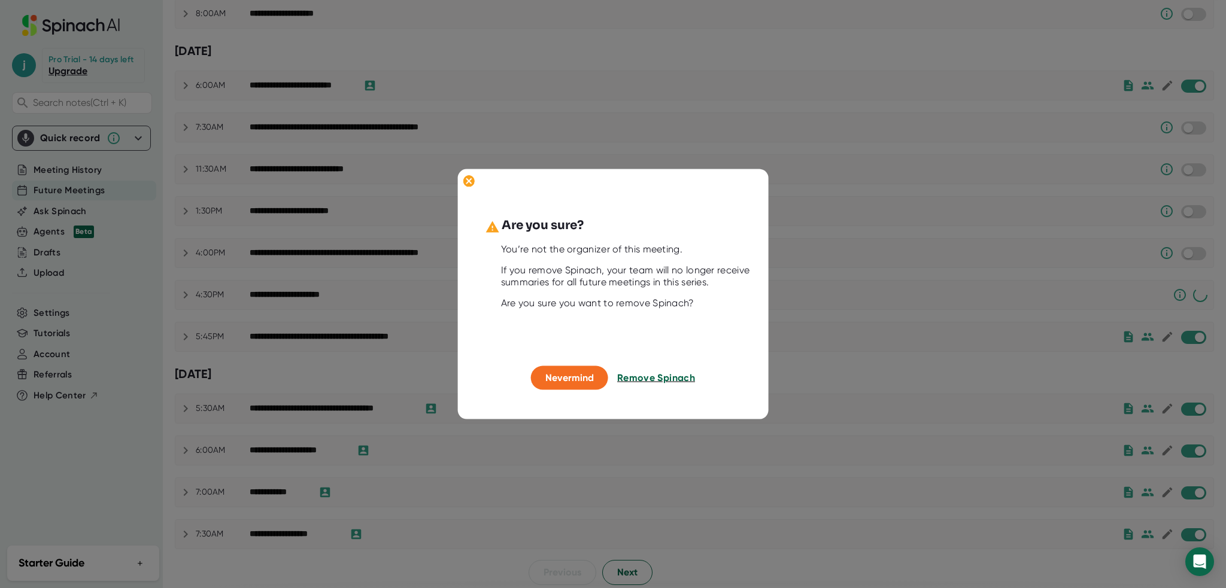
click at [680, 378] on span "Remove Spinach" at bounding box center [656, 377] width 78 height 11
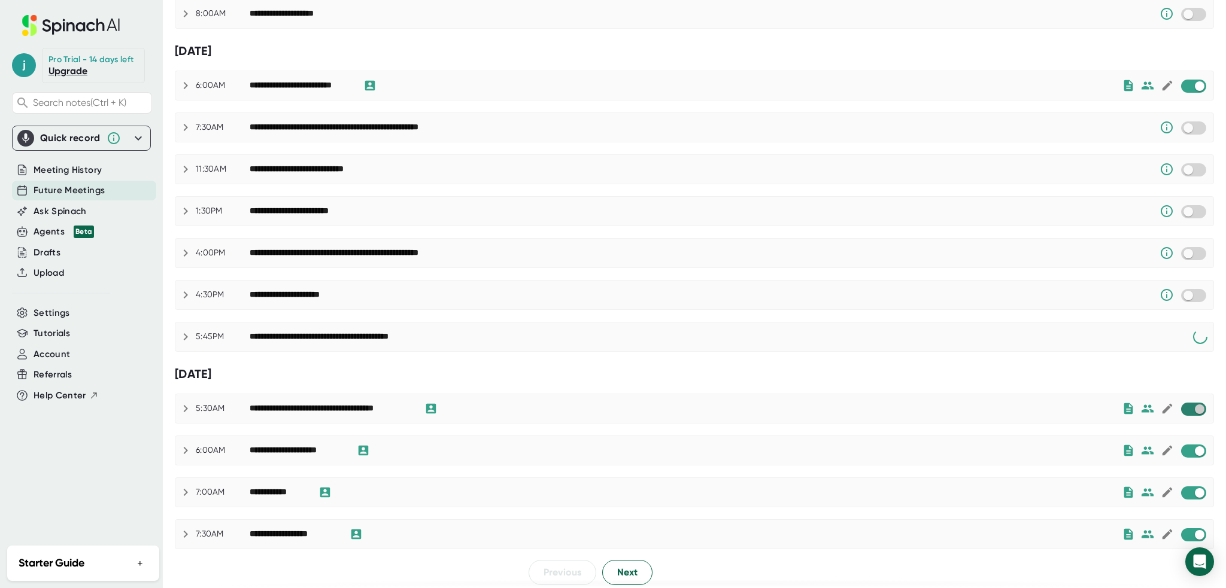
click at [1186, 404] on input "checkbox" at bounding box center [1199, 409] width 34 height 11
checkbox input "true"
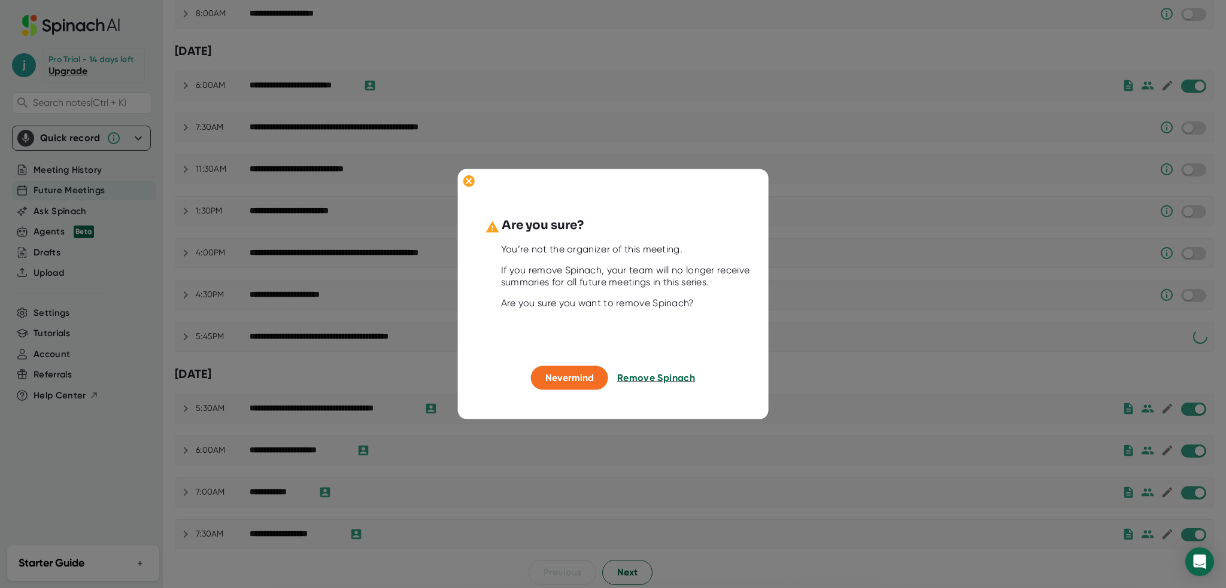
click at [675, 377] on span "Remove Spinach" at bounding box center [656, 377] width 78 height 11
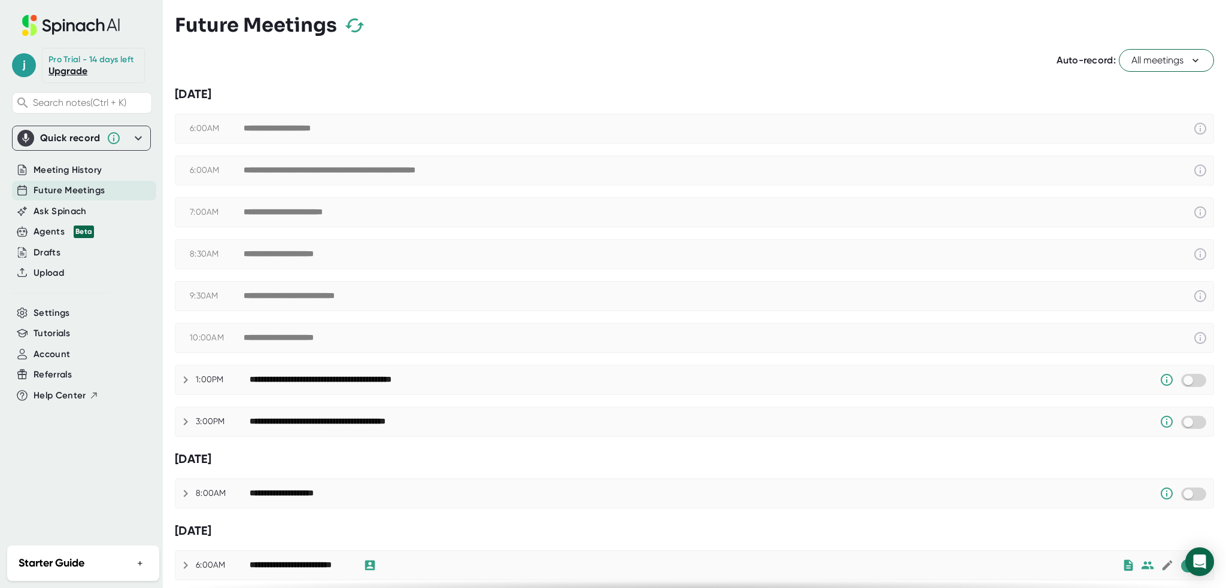
scroll to position [0, 0]
click at [1177, 62] on span "All meetings" at bounding box center [1166, 61] width 70 height 14
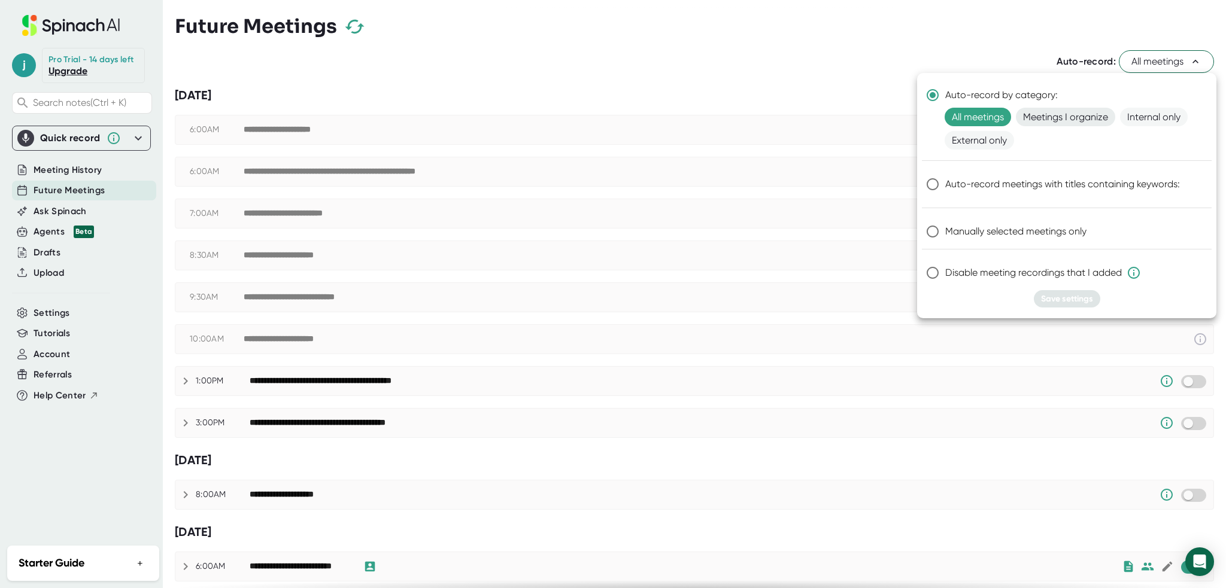
click at [1074, 117] on span "Meetings I organize" at bounding box center [1065, 117] width 99 height 19
click at [1066, 300] on span "Save settings" at bounding box center [1067, 299] width 52 height 10
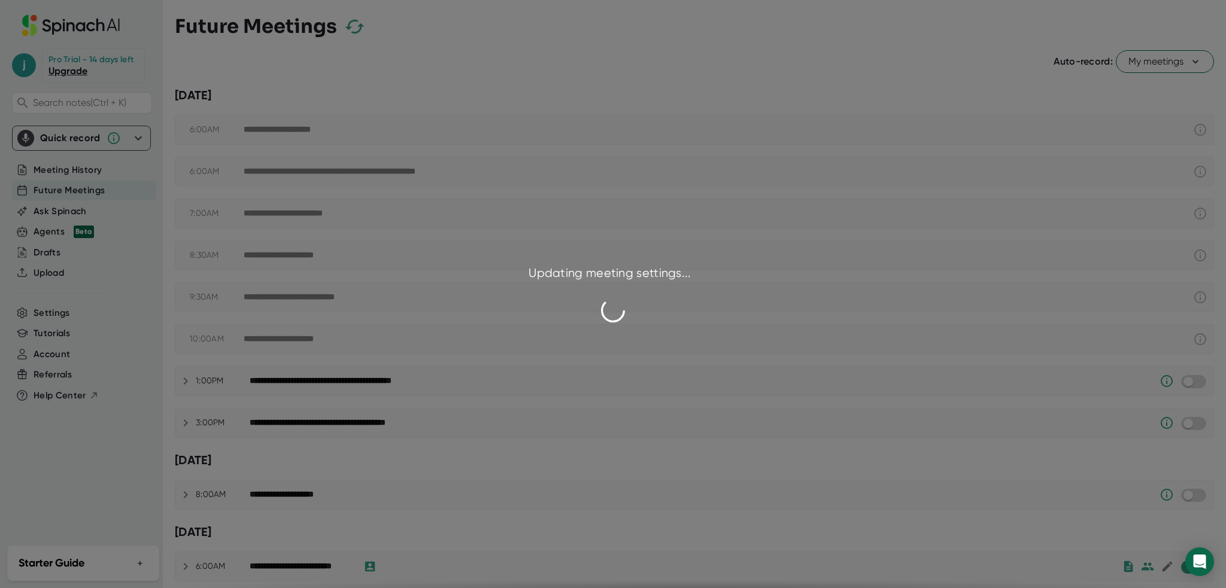
checkbox input "false"
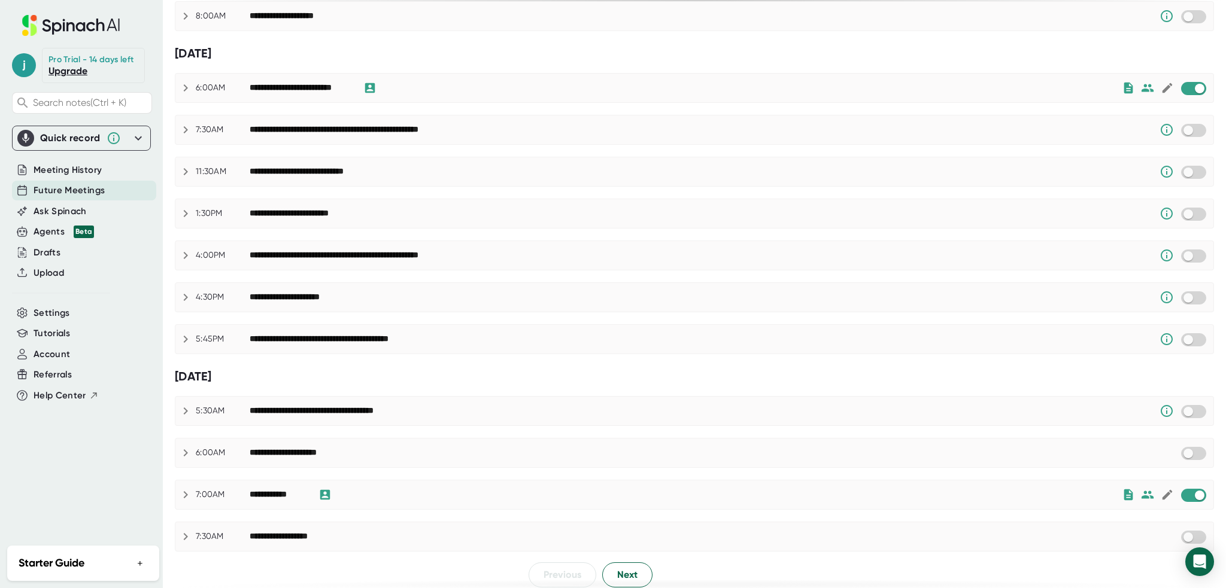
scroll to position [481, 0]
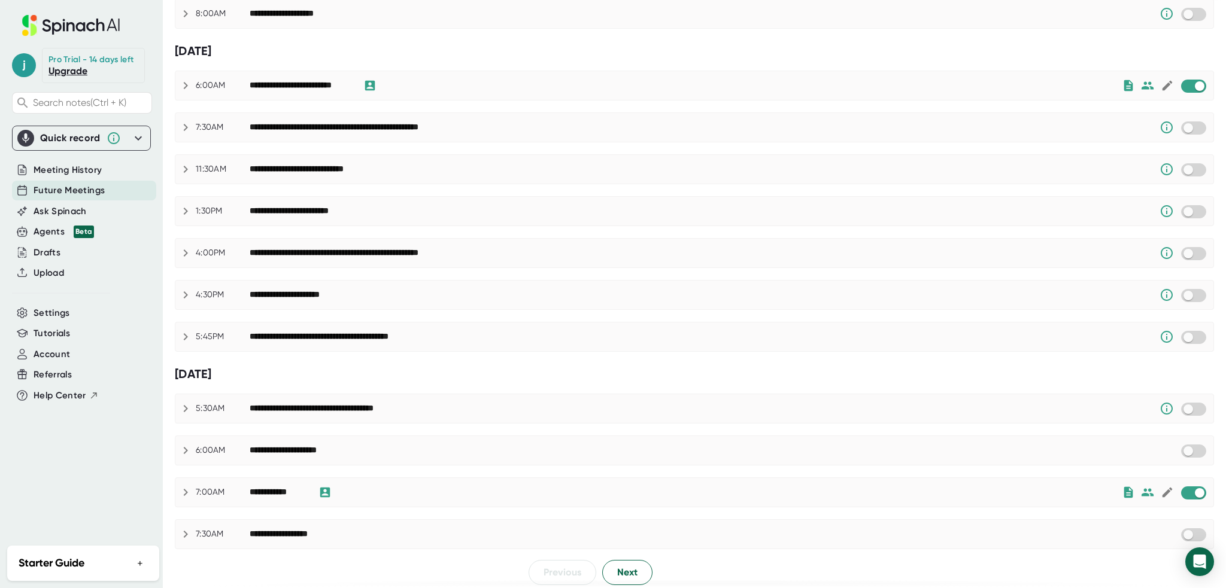
click at [186, 487] on icon at bounding box center [185, 492] width 14 height 14
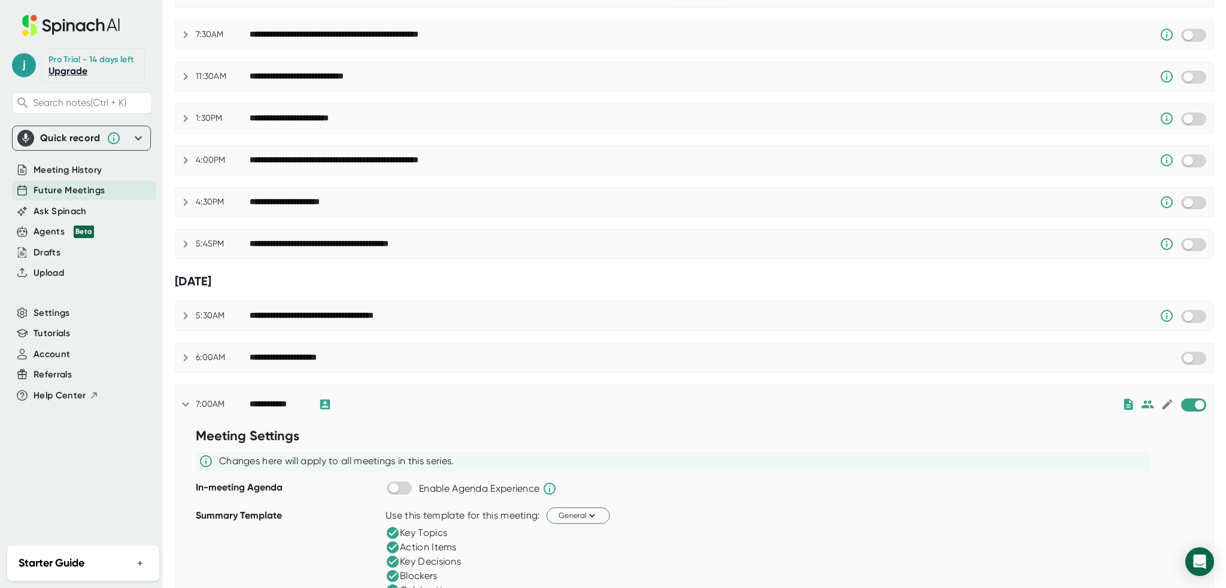
scroll to position [721, 0]
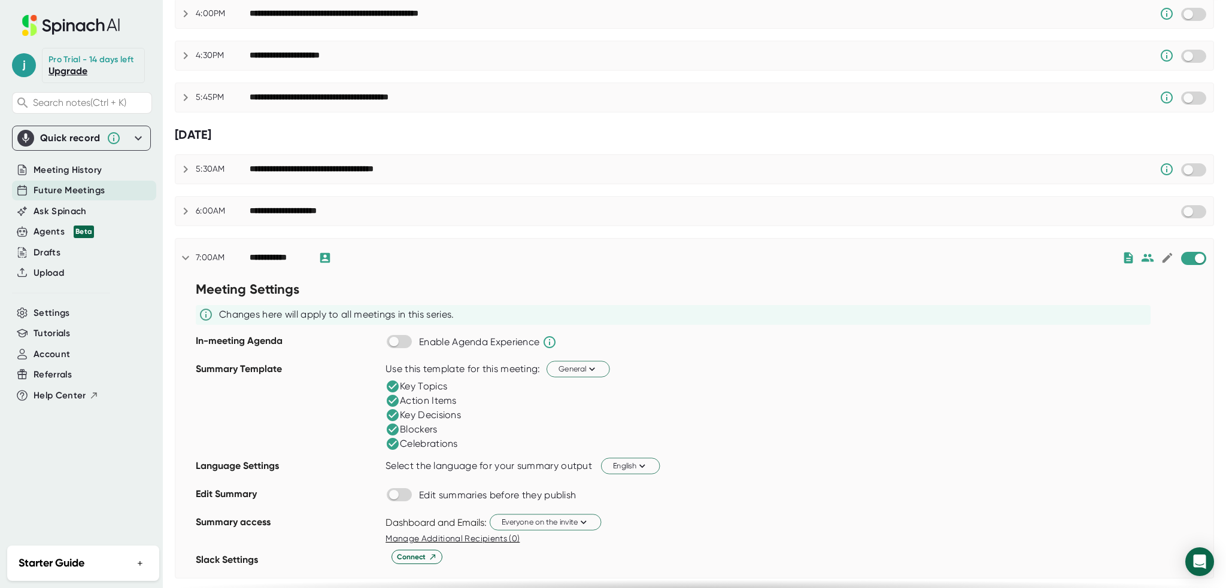
click at [657, 347] on div "Enable Agenda Experience" at bounding box center [799, 342] width 828 height 23
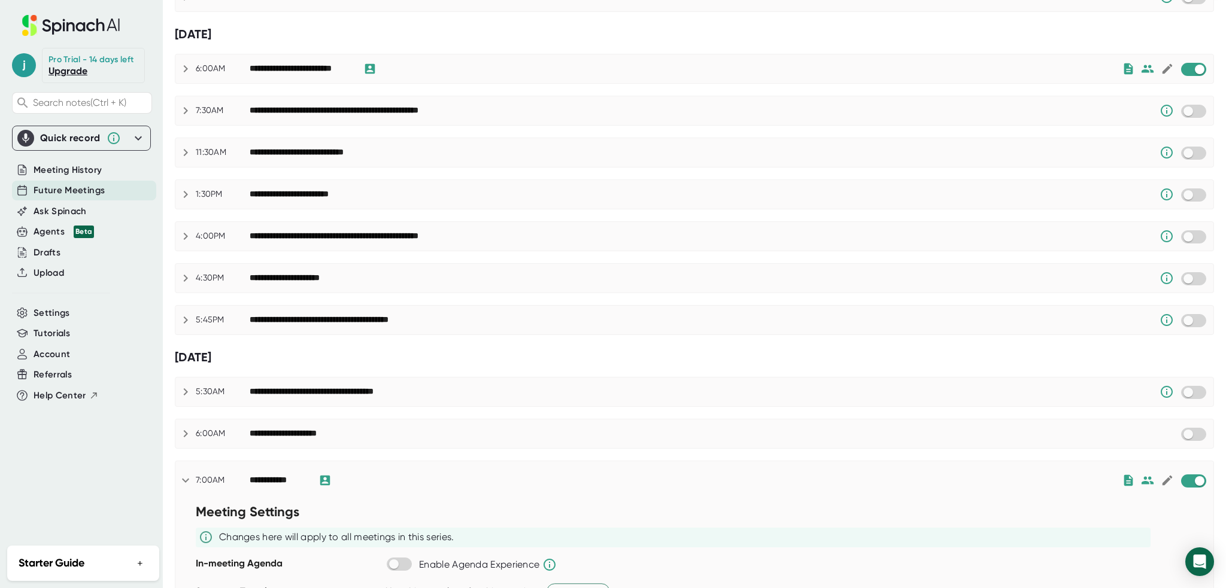
scroll to position [493, 0]
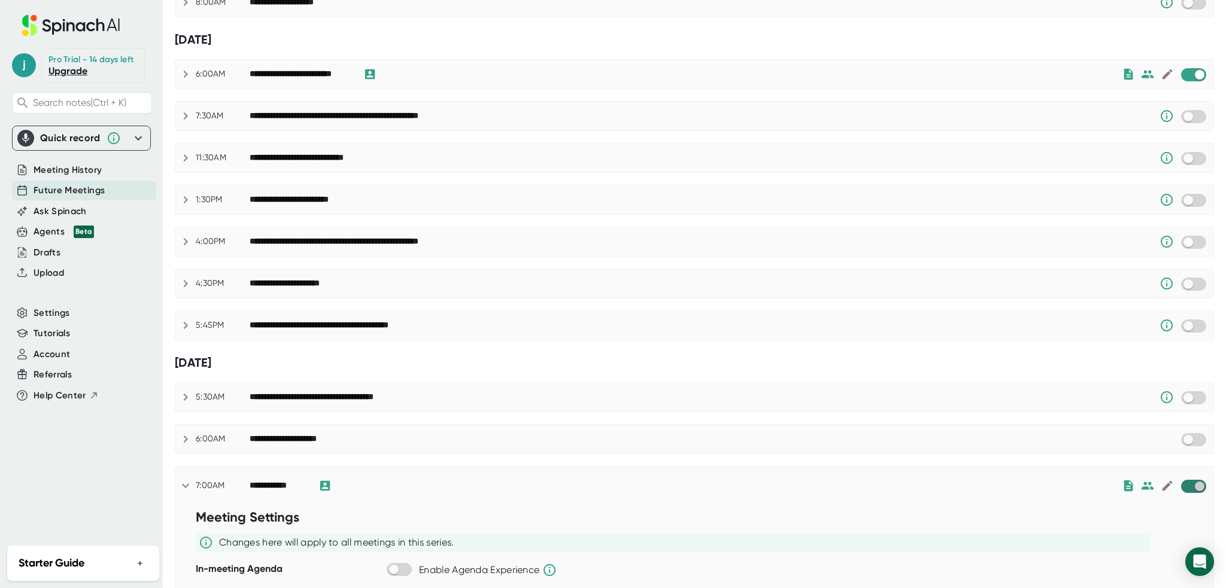
click at [1191, 482] on input "checkbox" at bounding box center [1199, 486] width 34 height 11
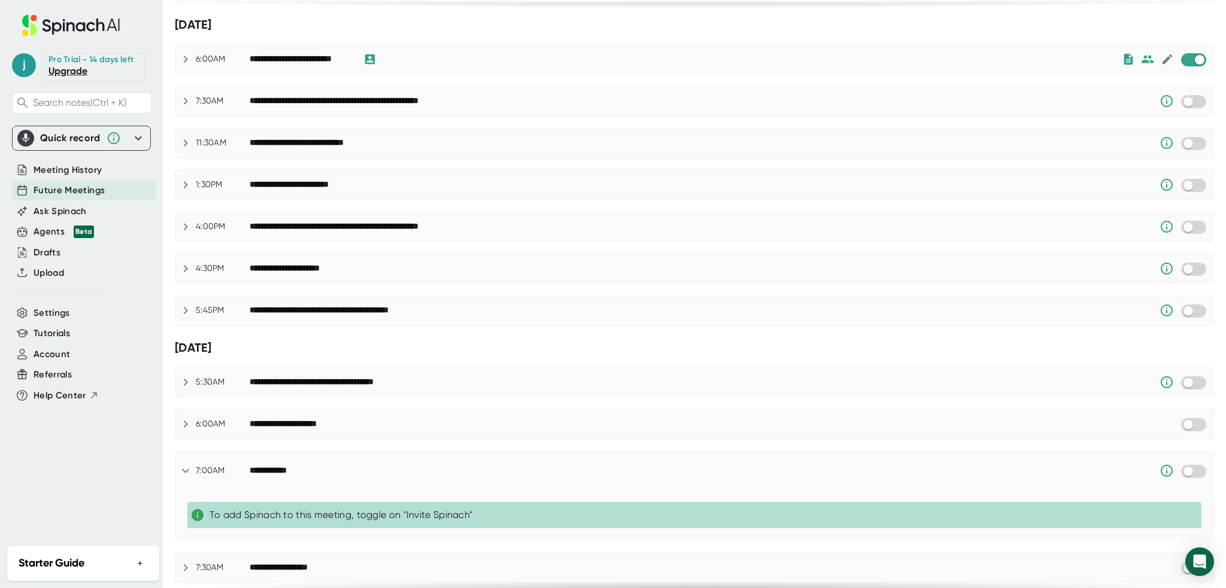
scroll to position [541, 0]
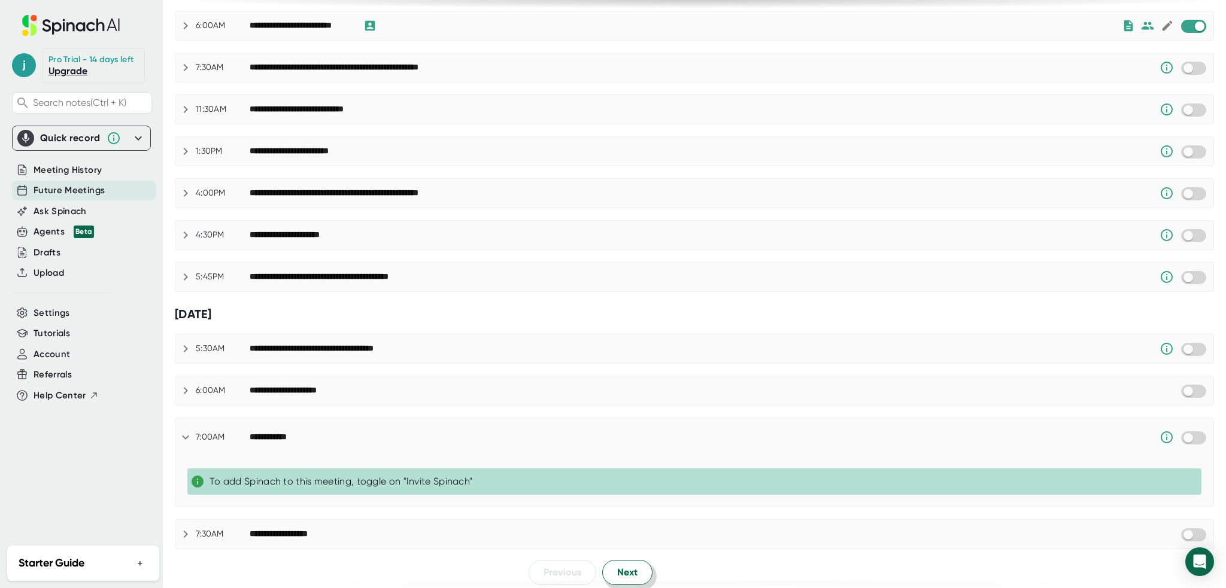
click at [620, 567] on span "Next" at bounding box center [627, 573] width 20 height 14
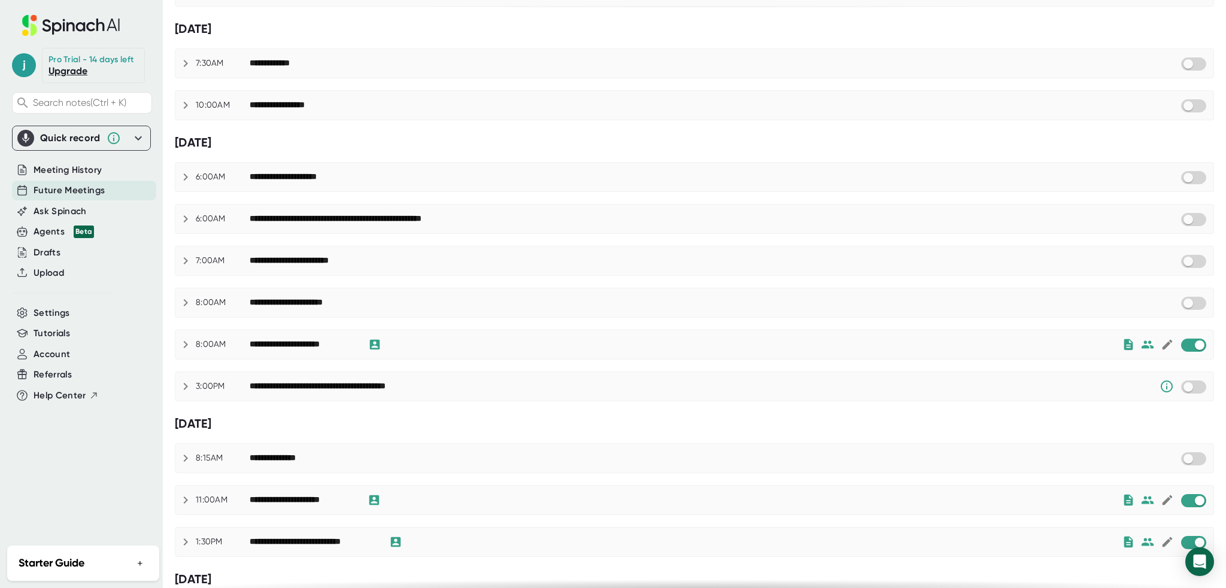
scroll to position [419, 0]
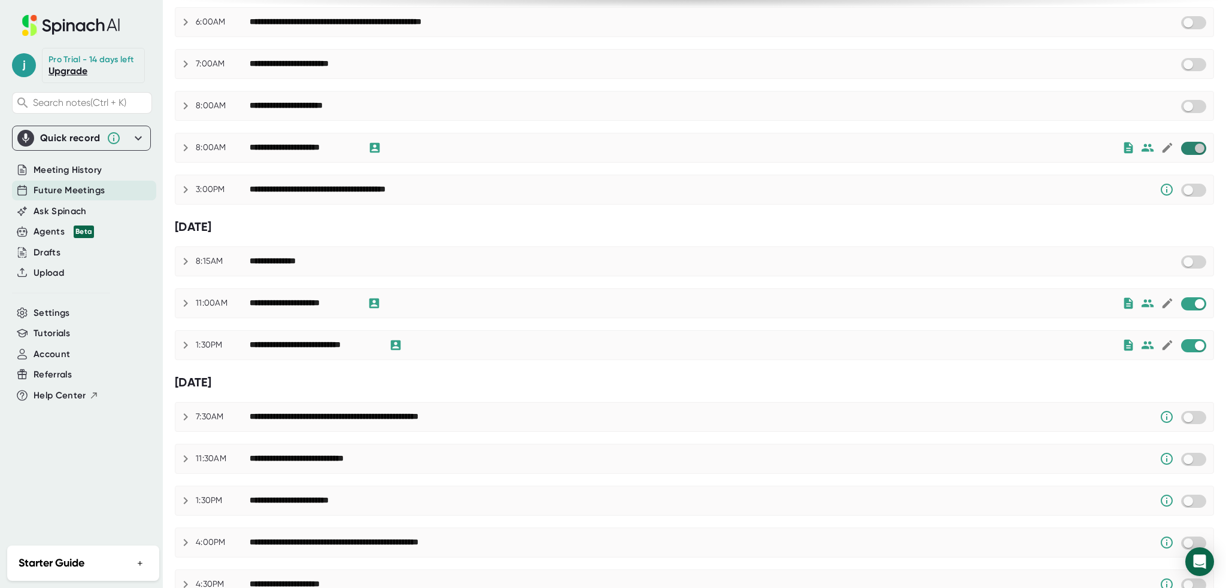
click at [1188, 145] on input "checkbox" at bounding box center [1199, 148] width 34 height 11
click at [1183, 344] on input "checkbox" at bounding box center [1199, 346] width 34 height 11
click at [1185, 305] on input "checkbox" at bounding box center [1199, 304] width 34 height 11
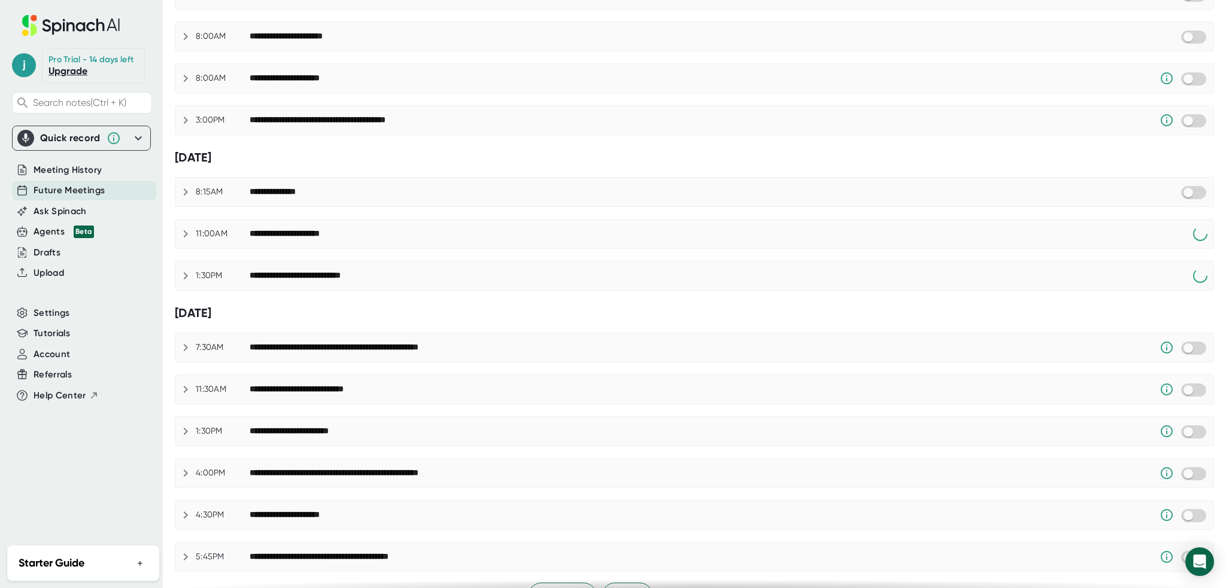
scroll to position [512, 0]
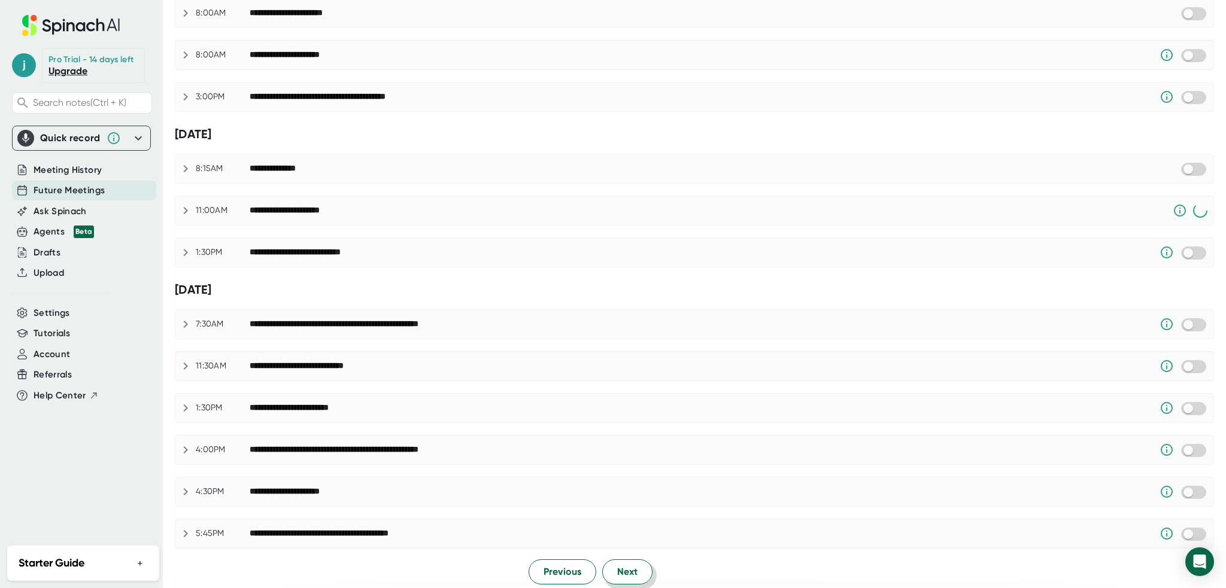
click at [623, 566] on span "Next" at bounding box center [627, 572] width 20 height 14
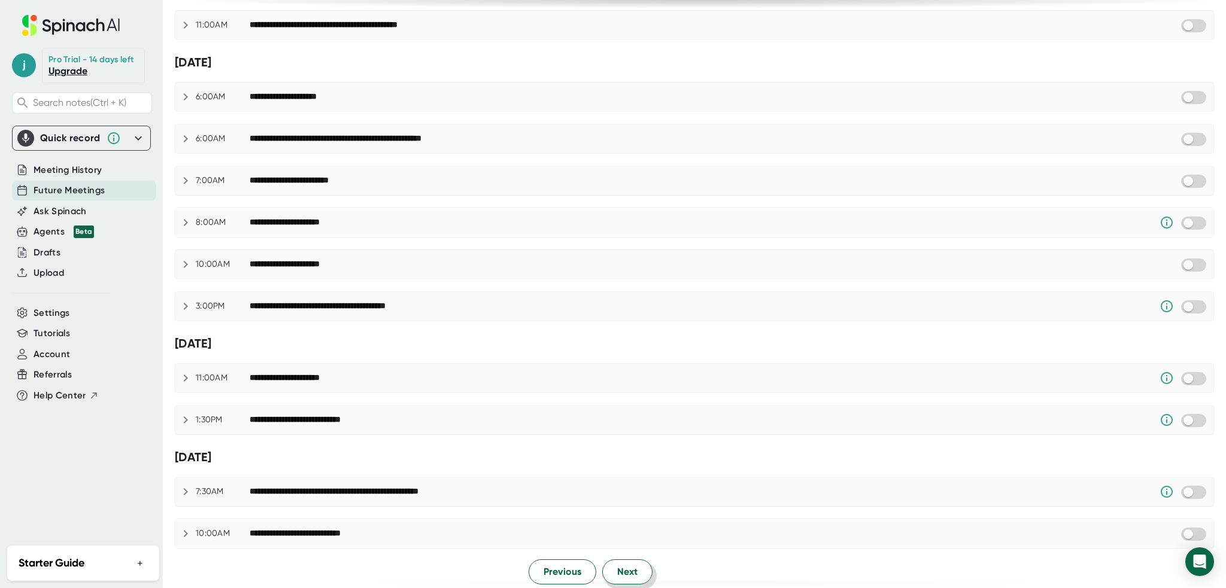
click at [634, 563] on button "Next" at bounding box center [627, 572] width 50 height 25
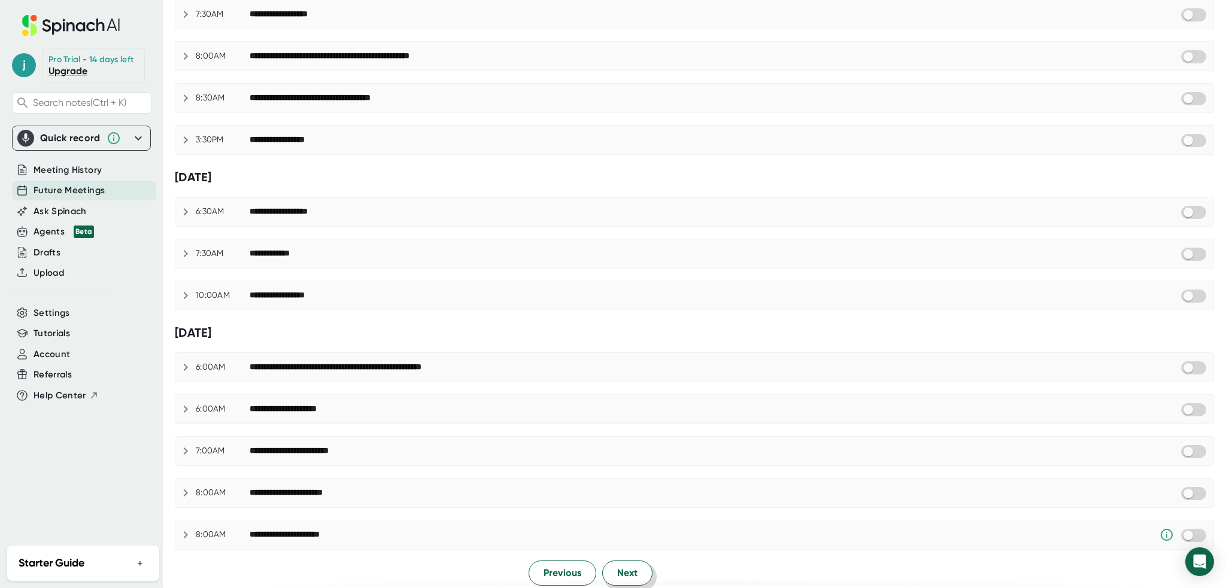
scroll to position [481, 0]
click at [631, 569] on span "Next" at bounding box center [627, 573] width 20 height 14
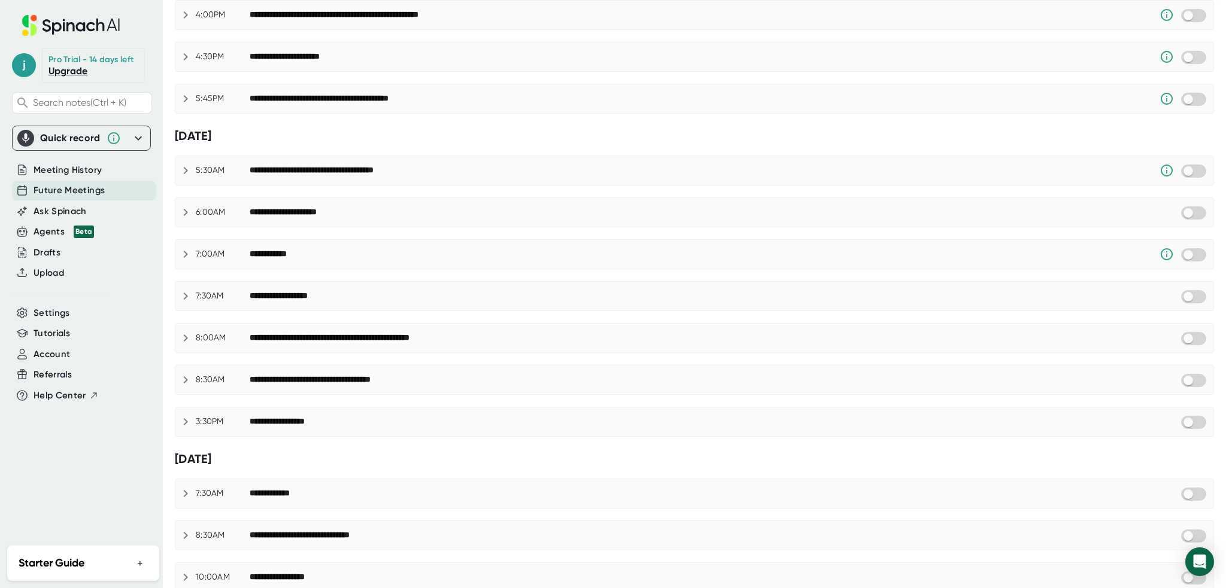
scroll to position [512, 0]
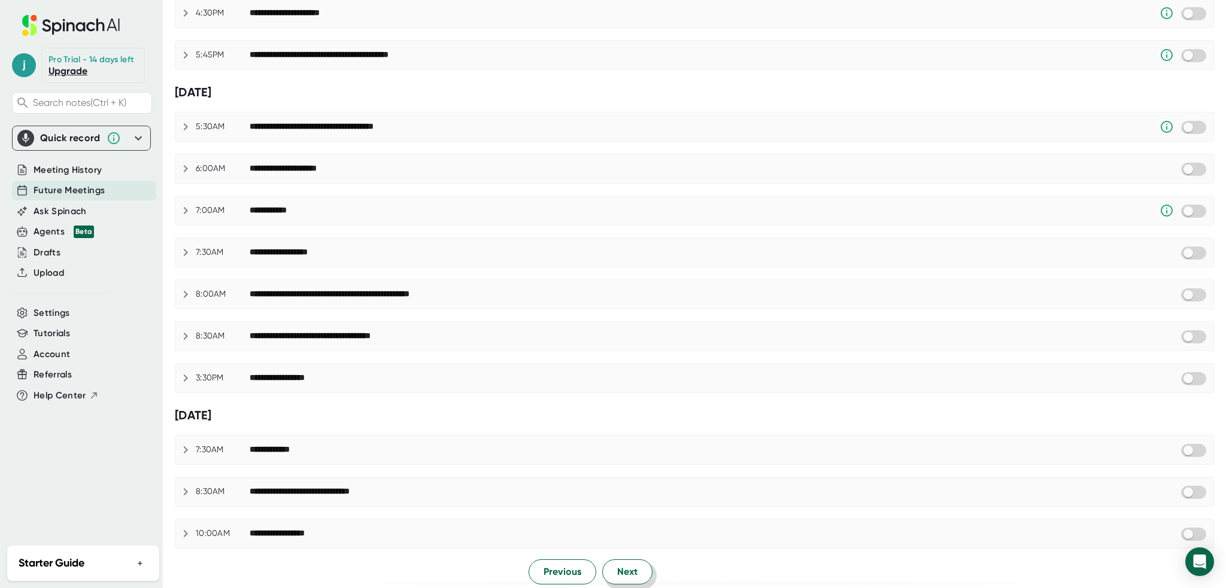
click at [635, 564] on button "Next" at bounding box center [627, 572] width 50 height 25
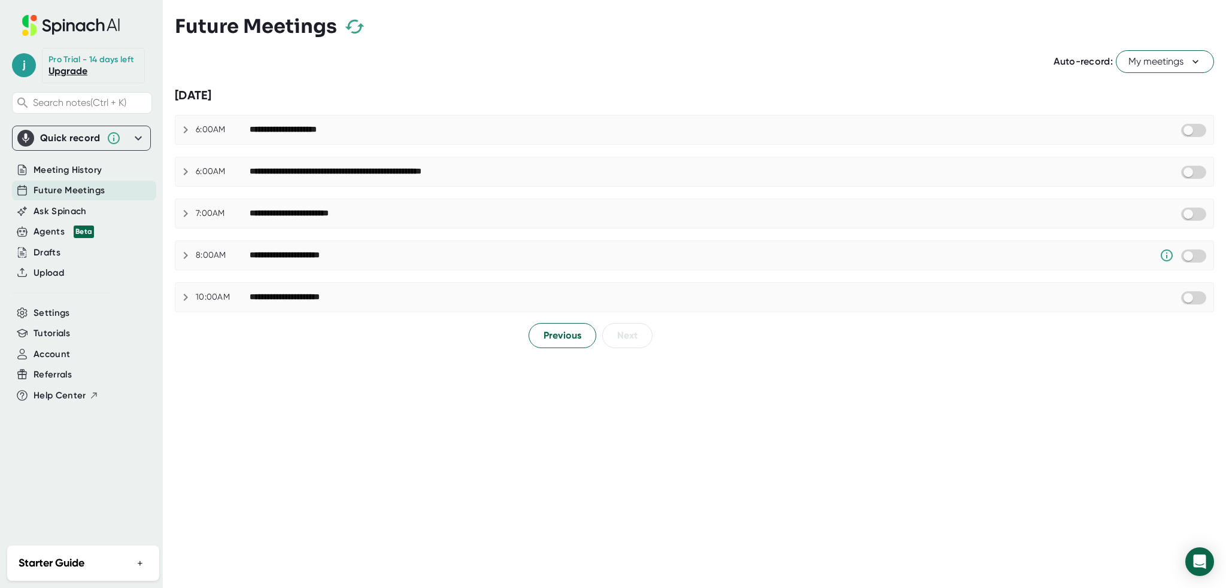
scroll to position [0, 0]
click at [561, 343] on button "Previous" at bounding box center [563, 335] width 68 height 25
